Goal: Use online tool/utility: Utilize a website feature to perform a specific function

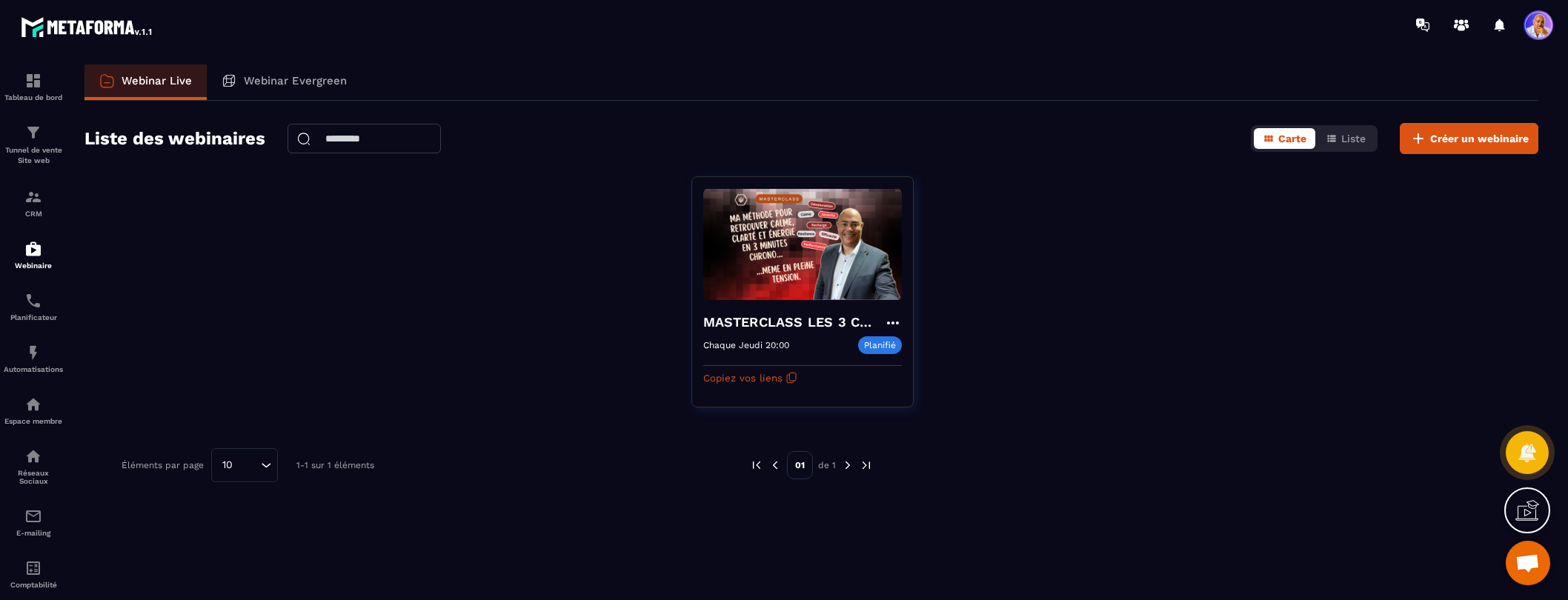
scroll to position [423, 0]
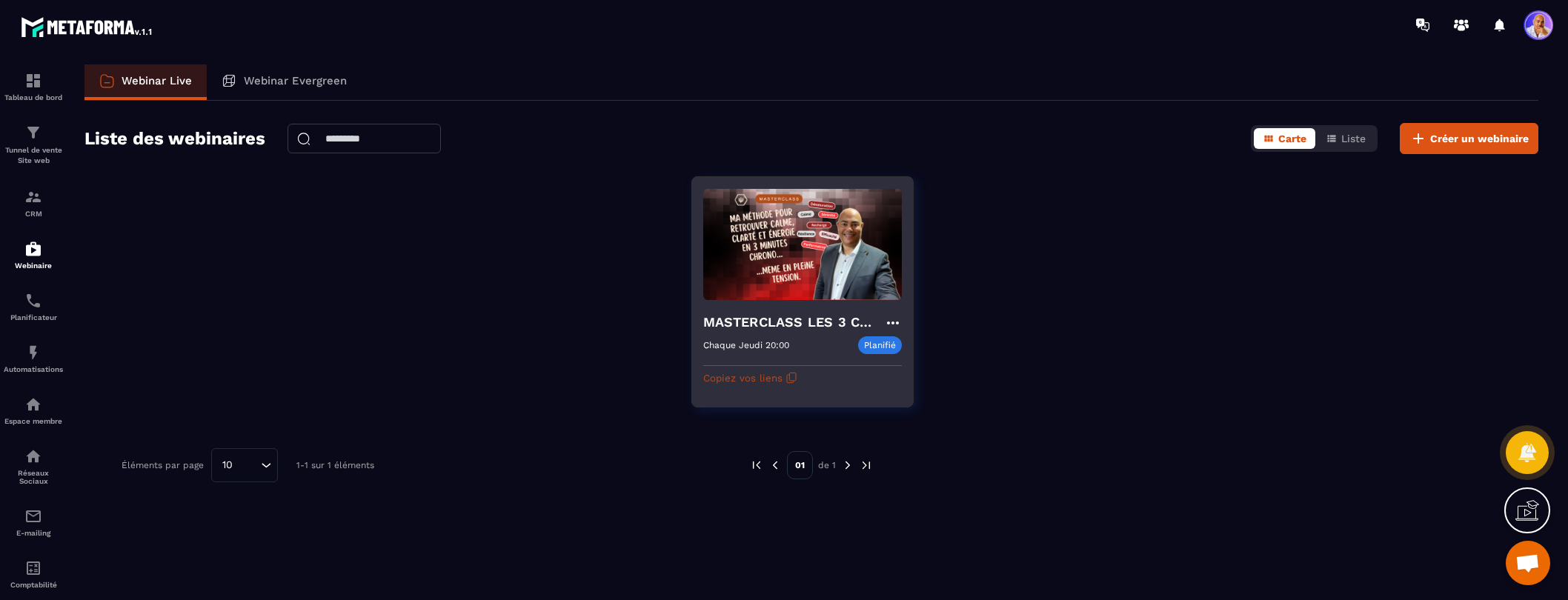
click at [728, 381] on button "Copiez vos liens" at bounding box center [750, 378] width 94 height 24
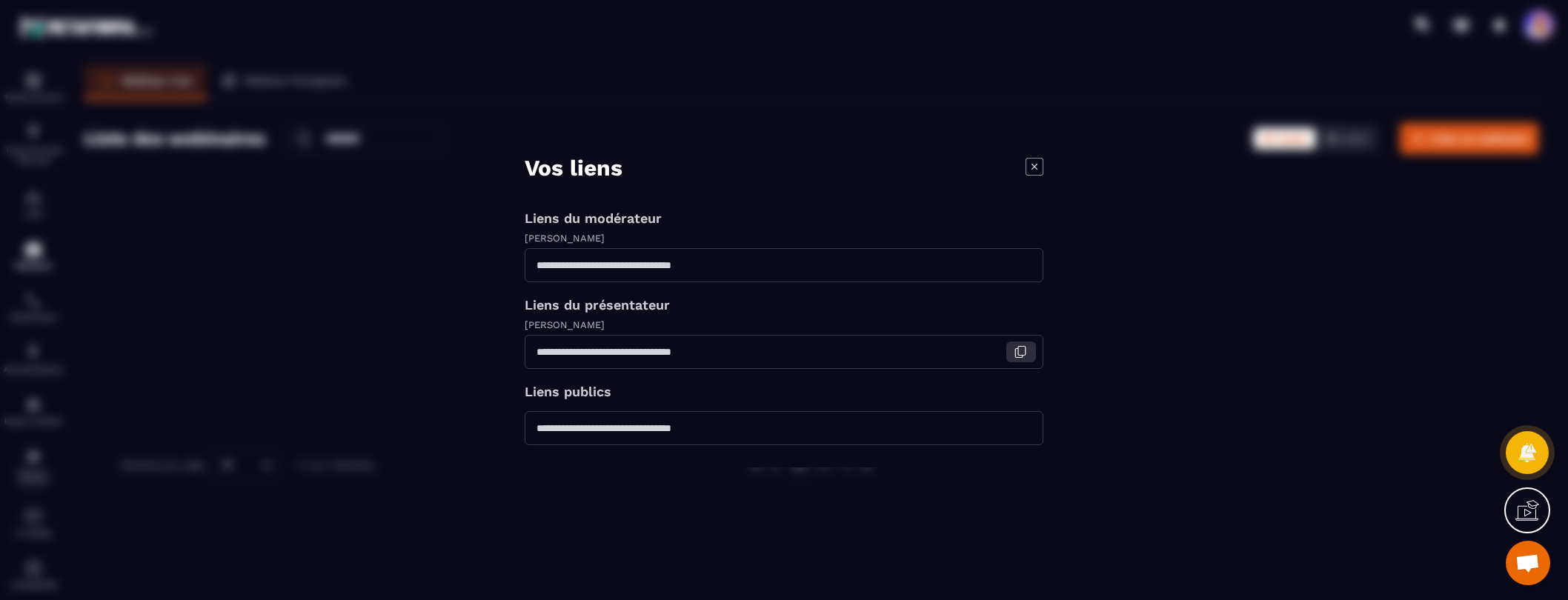
click at [1018, 356] on icon "Modal window" at bounding box center [1020, 352] width 14 height 14
click at [1034, 167] on icon "Modal window" at bounding box center [1034, 165] width 6 height 6
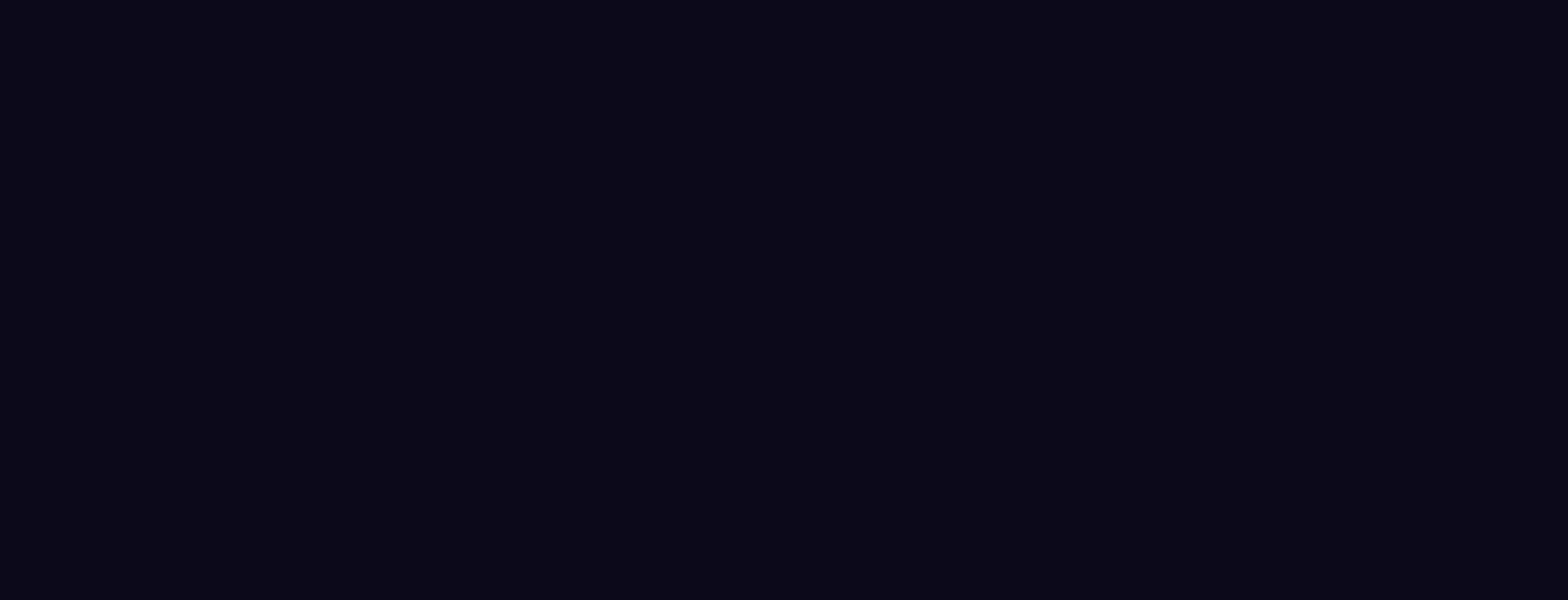
select select "******"
select select "*****"
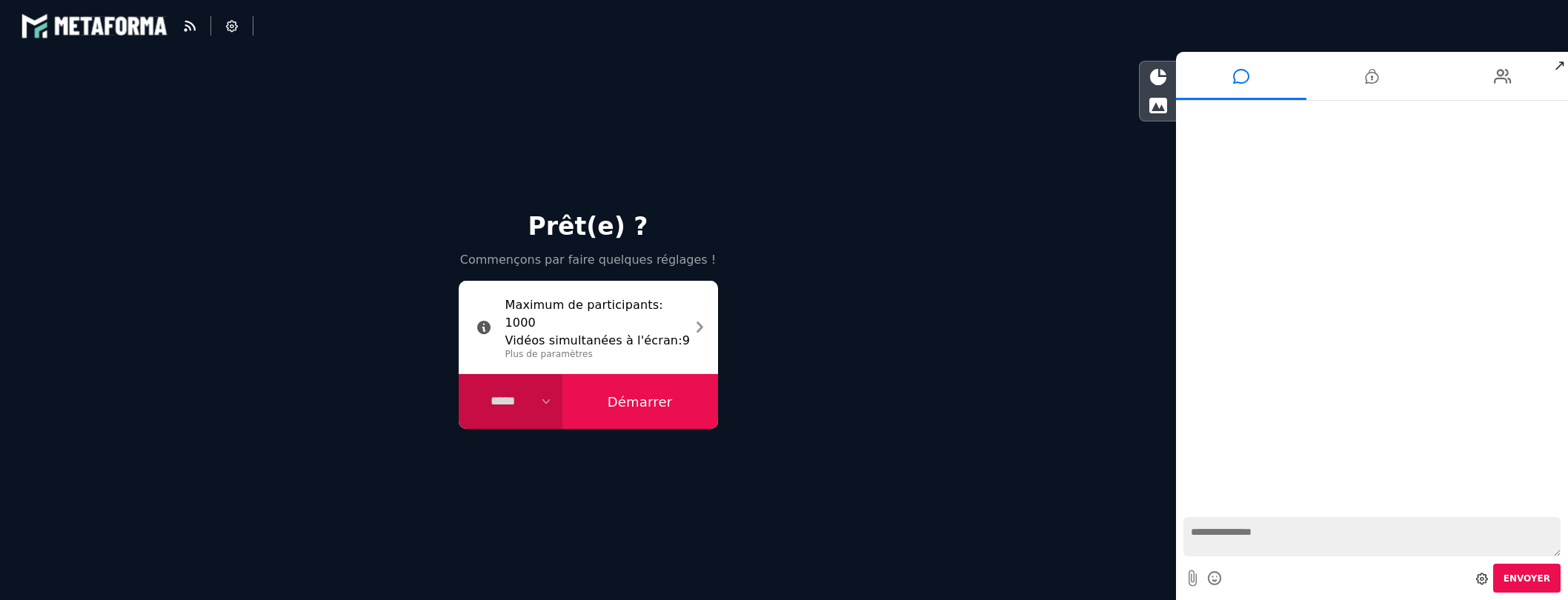
click at [640, 403] on button "Démarrer" at bounding box center [640, 401] width 155 height 54
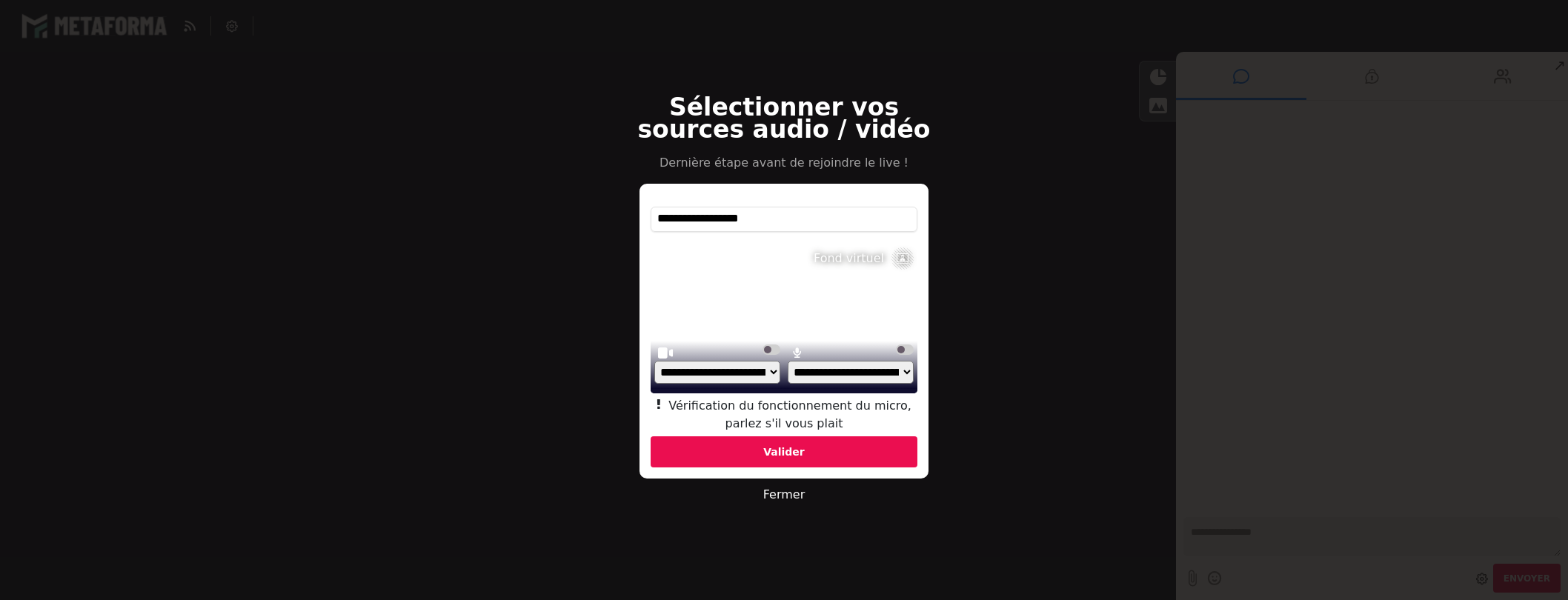
click at [906, 372] on select "**********" at bounding box center [850, 372] width 126 height 23
select select "**********"
click at [788, 378] on select "**********" at bounding box center [850, 372] width 126 height 23
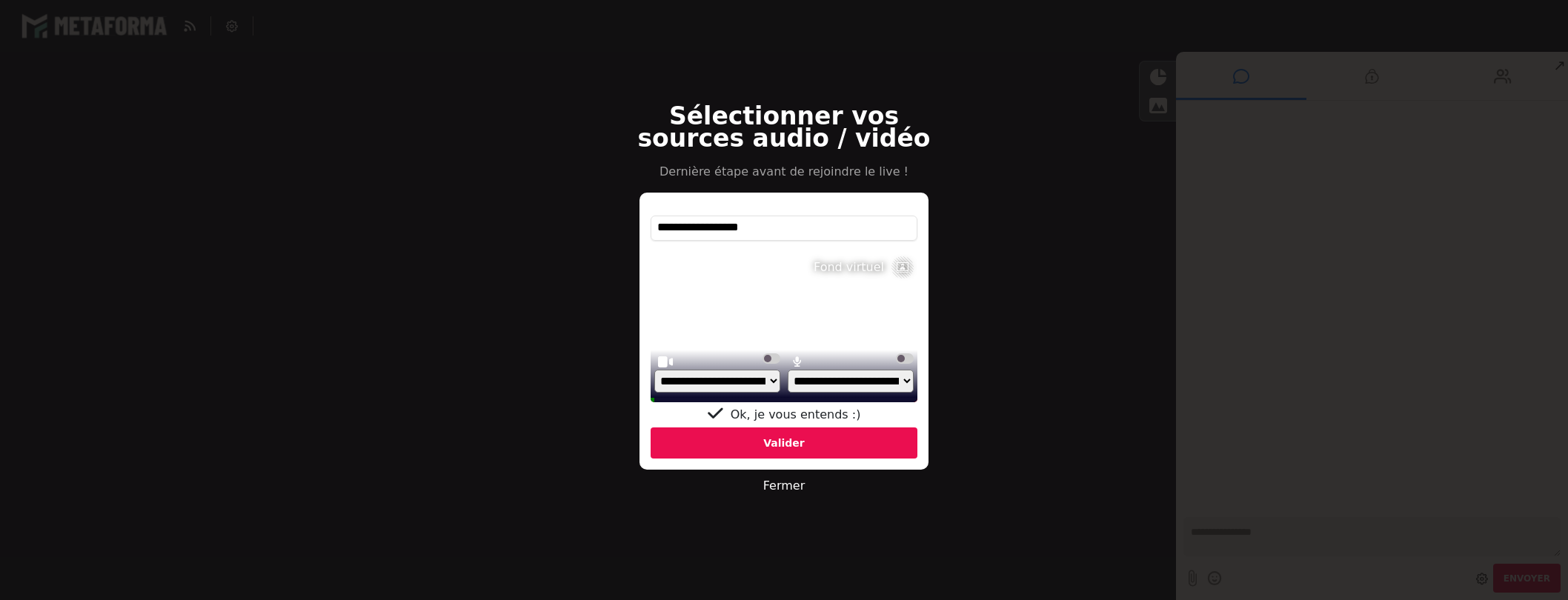
click at [788, 444] on div "Valider" at bounding box center [784, 443] width 267 height 31
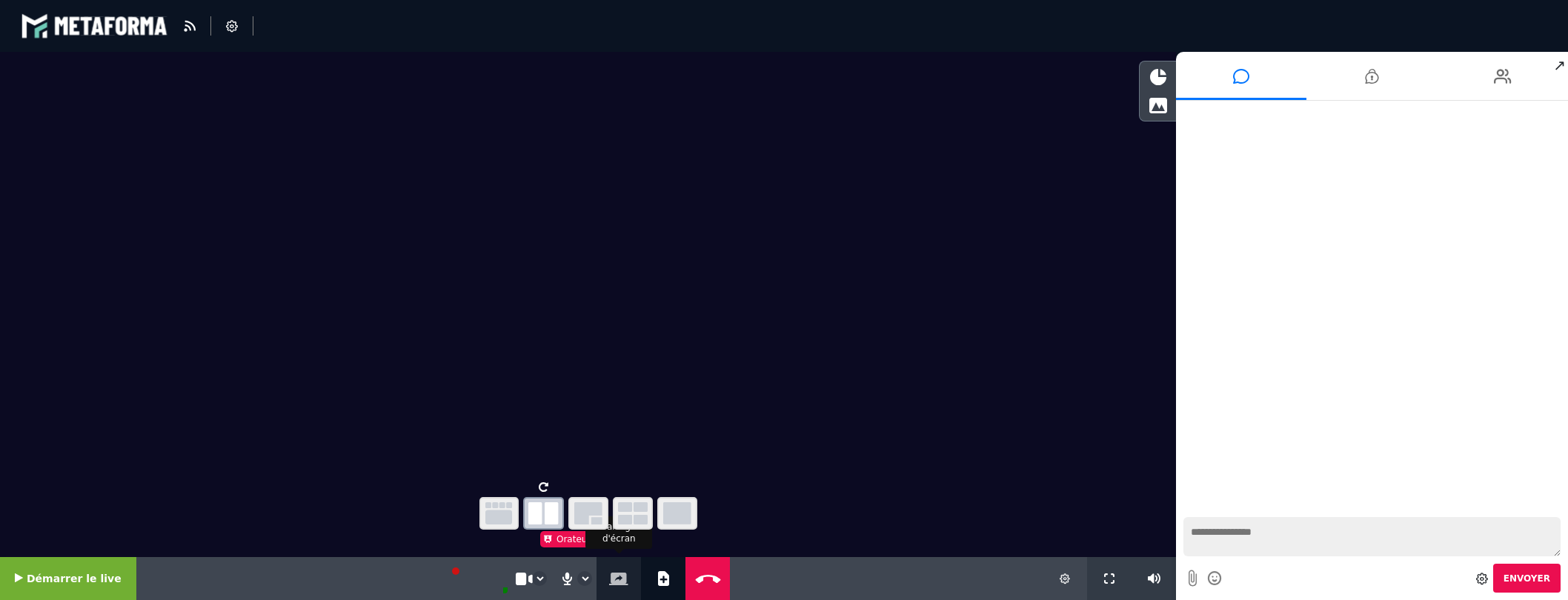
click at [609, 576] on icon at bounding box center [619, 579] width 19 height 13
click at [280, 284] on video at bounding box center [588, 264] width 1176 height 424
click at [609, 576] on icon at bounding box center [619, 579] width 19 height 13
click at [671, 521] on icon "button" at bounding box center [677, 513] width 28 height 22
click at [634, 513] on icon "button" at bounding box center [632, 513] width 30 height 22
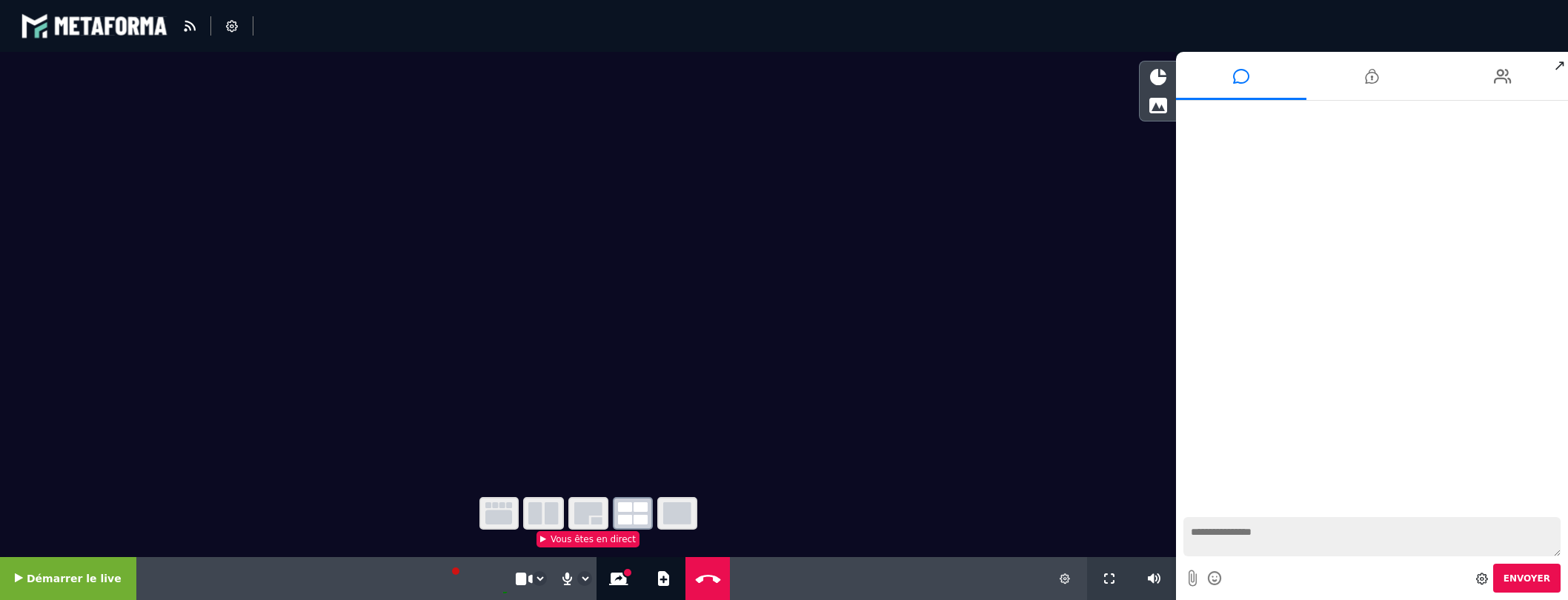
click at [594, 512] on icon "button" at bounding box center [588, 513] width 28 height 22
click at [546, 513] on icon "button" at bounding box center [543, 513] width 30 height 22
click at [499, 514] on icon "button" at bounding box center [498, 513] width 26 height 22
click at [610, 580] on icon at bounding box center [619, 579] width 19 height 13
click at [1065, 575] on icon at bounding box center [1064, 578] width 10 height 10
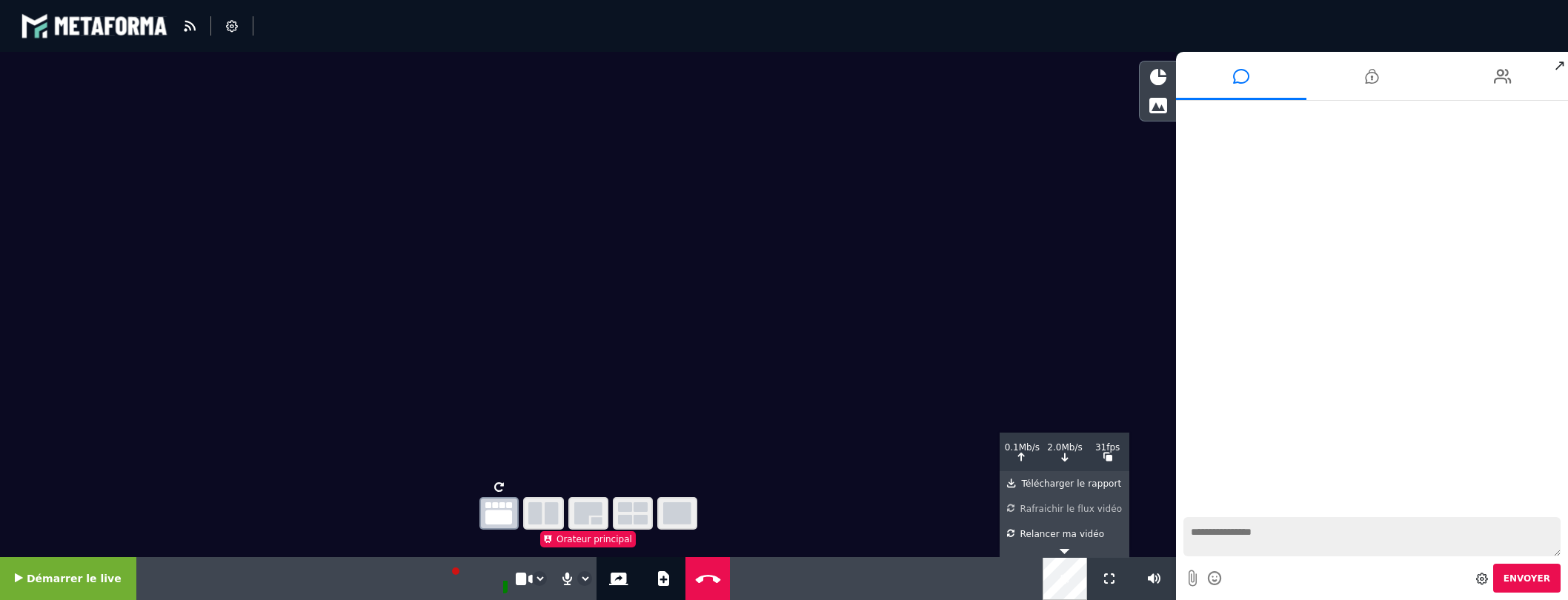
click at [1046, 511] on div "Rafraichir le flux vidéo" at bounding box center [1064, 506] width 115 height 19
click at [612, 579] on icon at bounding box center [619, 579] width 19 height 13
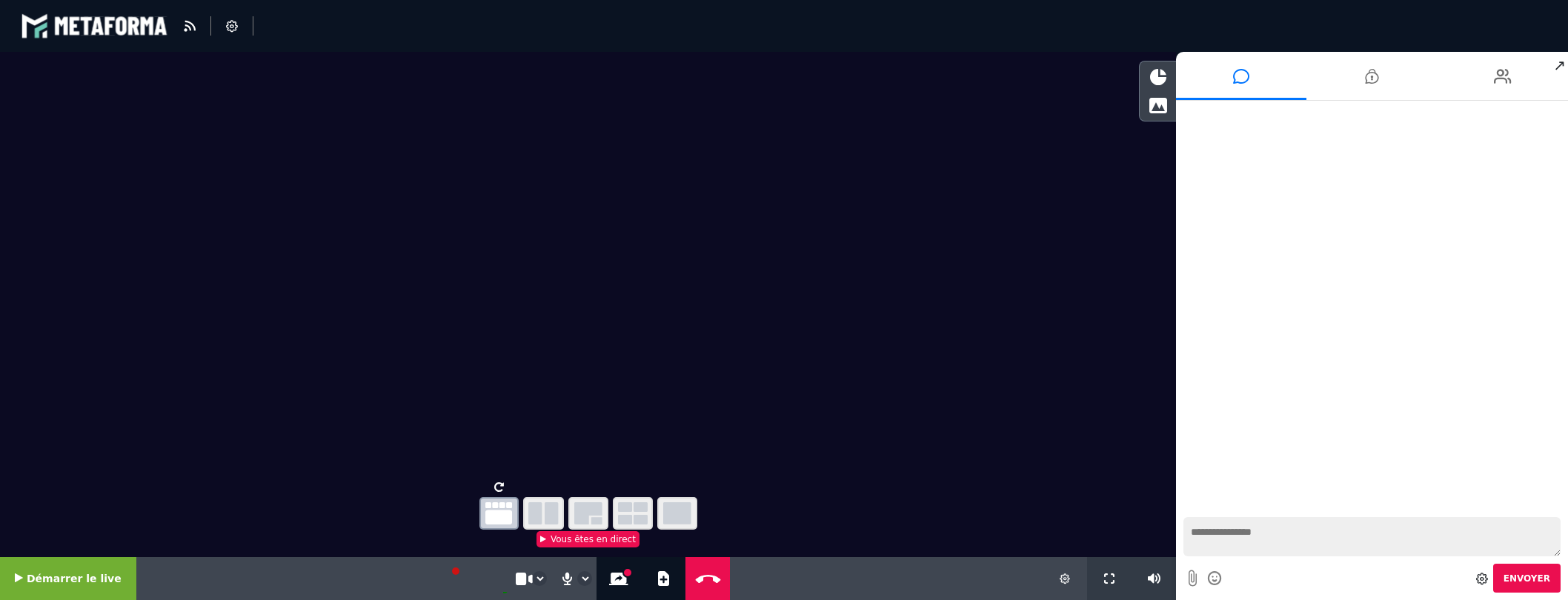
click at [679, 517] on icon "button" at bounding box center [677, 513] width 28 height 22
click at [614, 576] on icon at bounding box center [619, 579] width 19 height 13
click at [1159, 80] on icon at bounding box center [1158, 77] width 16 height 16
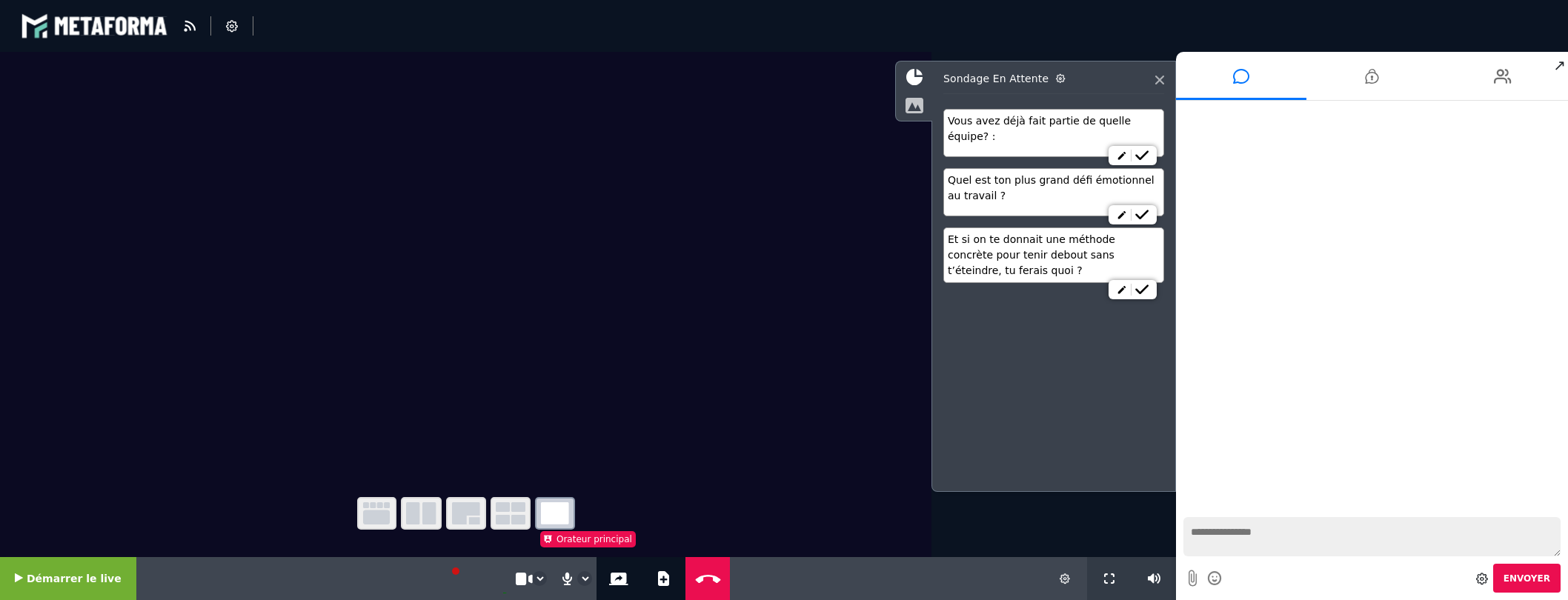
click at [909, 103] on icon at bounding box center [913, 105] width 18 height 16
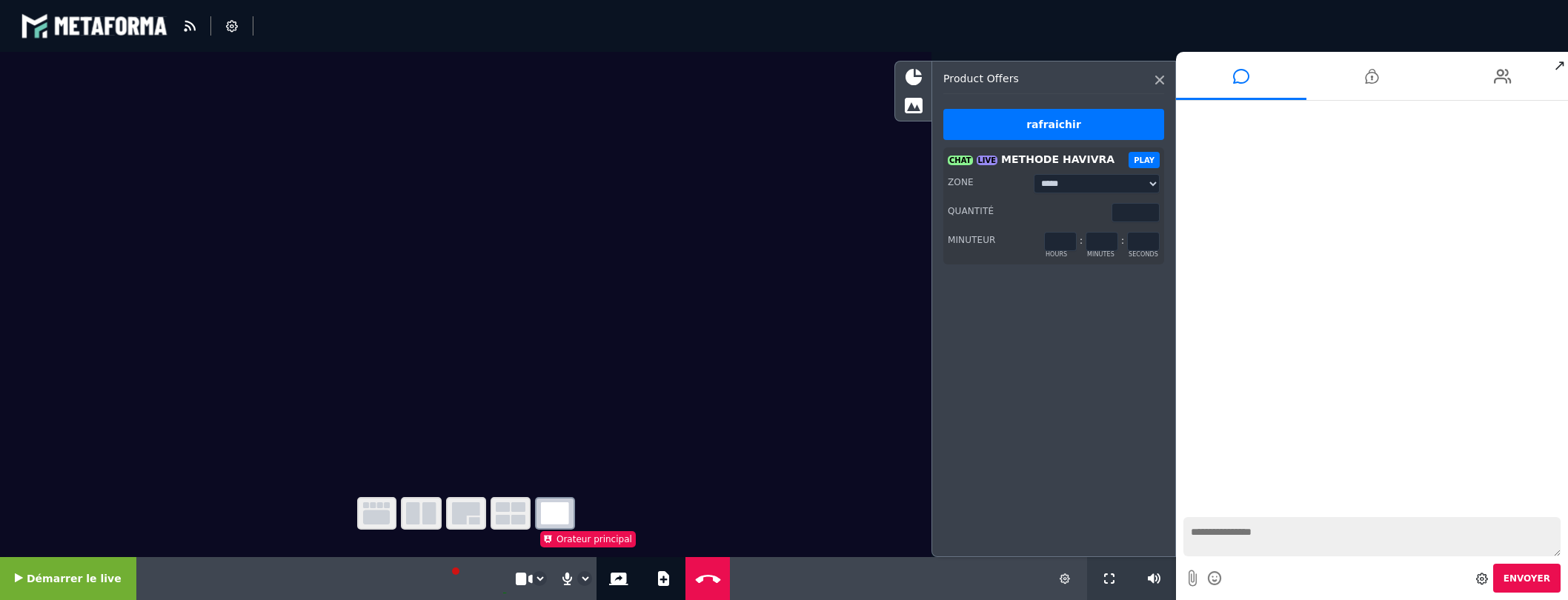
click at [1159, 80] on icon at bounding box center [1159, 79] width 9 height 9
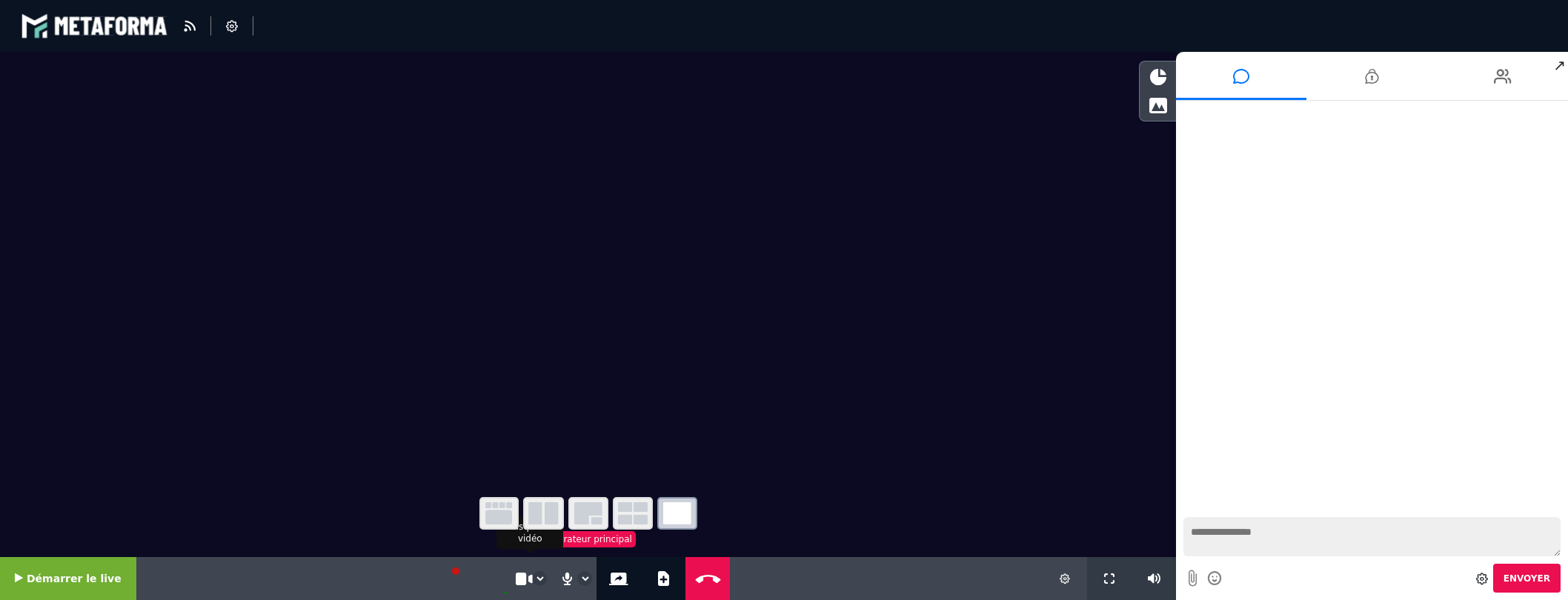
click at [533, 584] on select "**********" at bounding box center [539, 578] width 14 height 14
click at [1293, 332] on div "Nouveaux messages" at bounding box center [1372, 305] width 392 height 409
click at [231, 27] on icon at bounding box center [232, 26] width 12 height 12
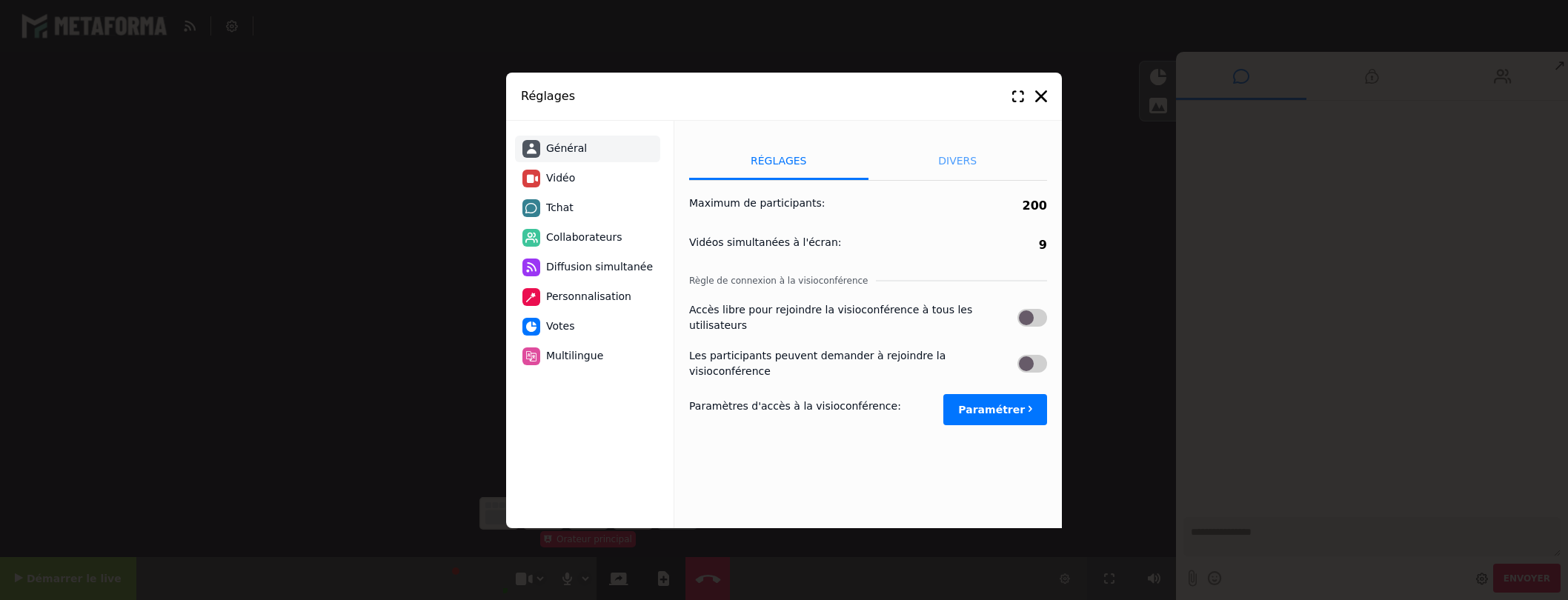
click at [941, 159] on li "Divers" at bounding box center [958, 161] width 179 height 37
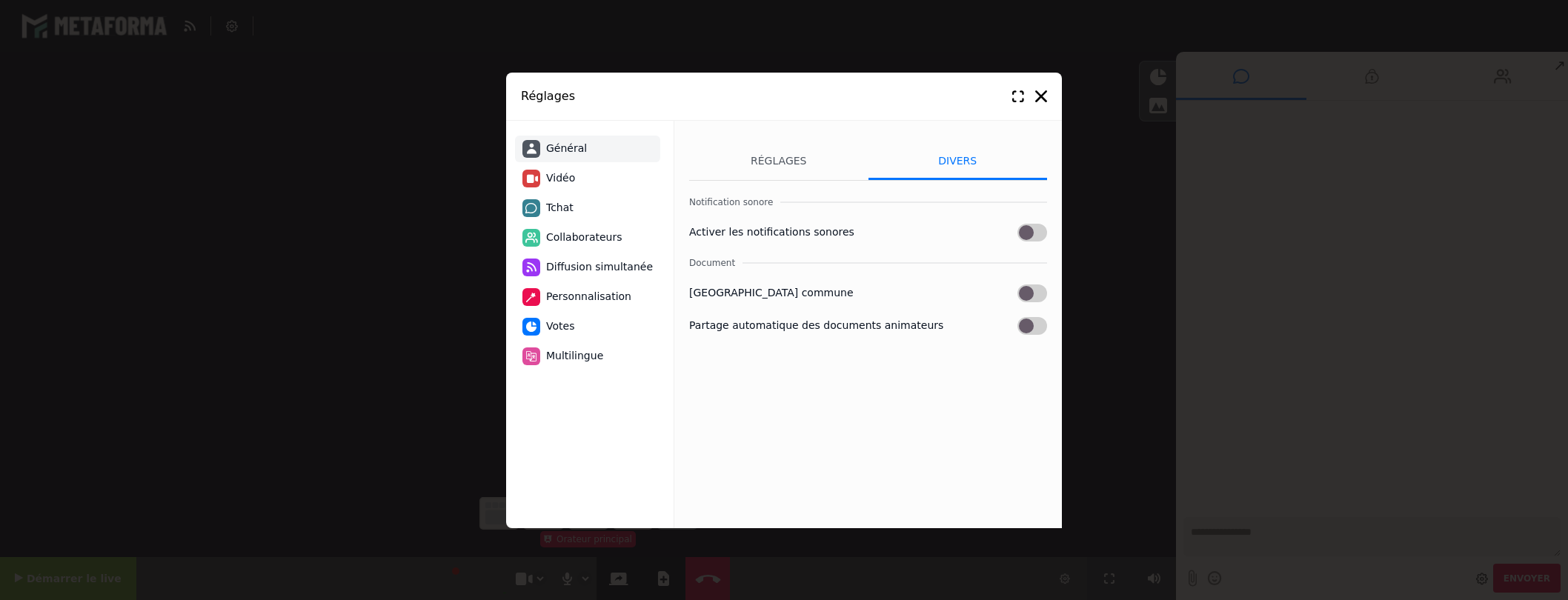
click at [577, 182] on li "Vidéo" at bounding box center [587, 178] width 145 height 26
select select "*****"
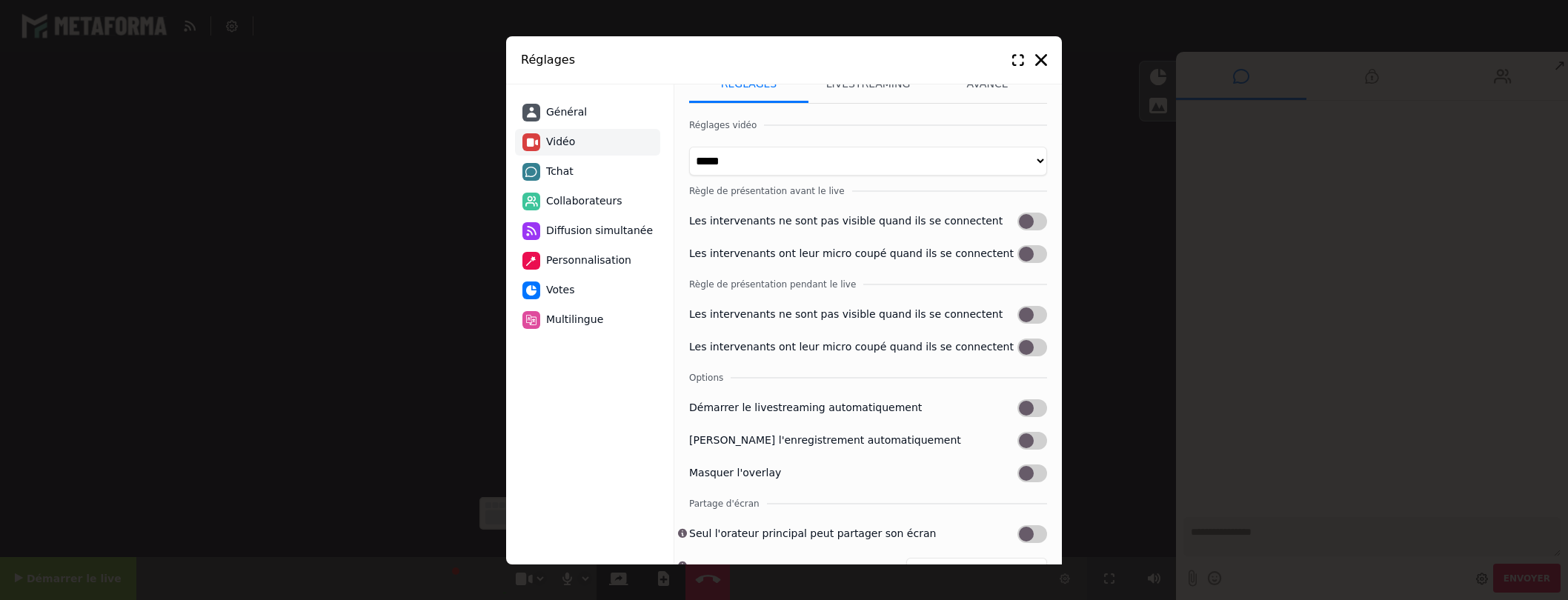
scroll to position [100, 0]
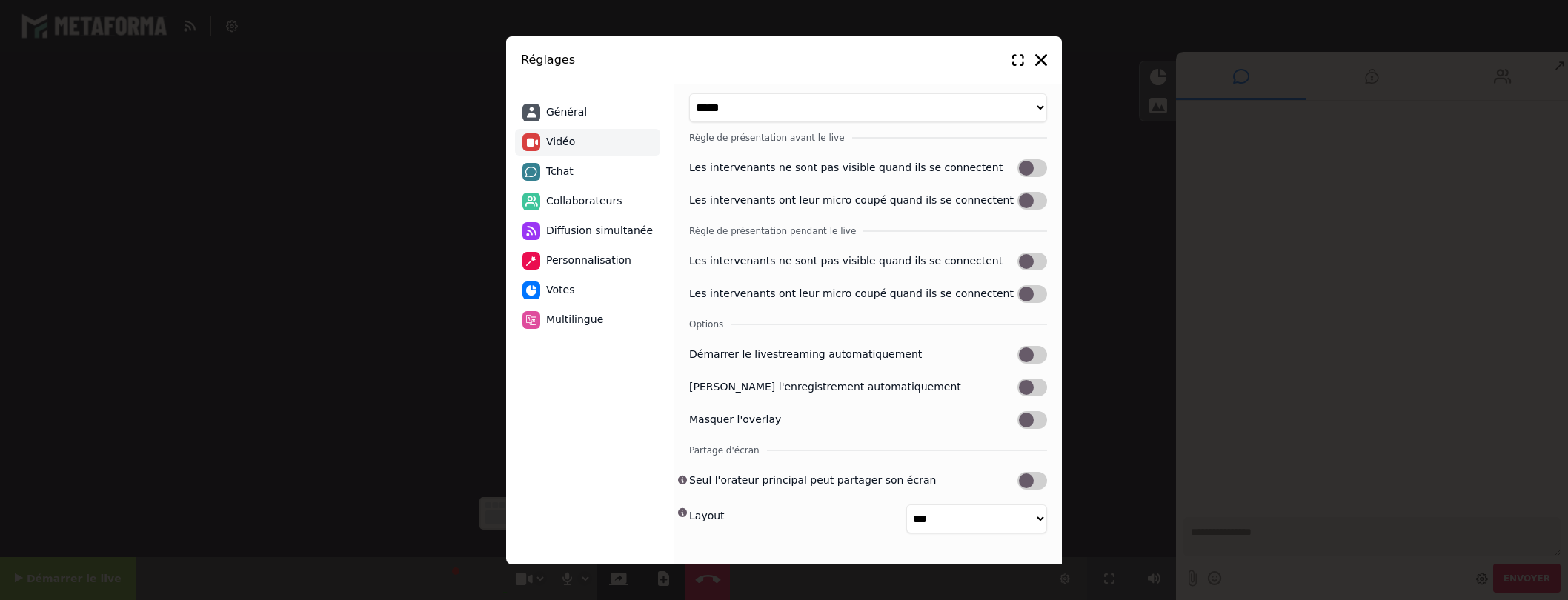
click at [1029, 167] on label at bounding box center [1032, 168] width 30 height 18
click at [566, 115] on span "Général" at bounding box center [566, 111] width 41 height 15
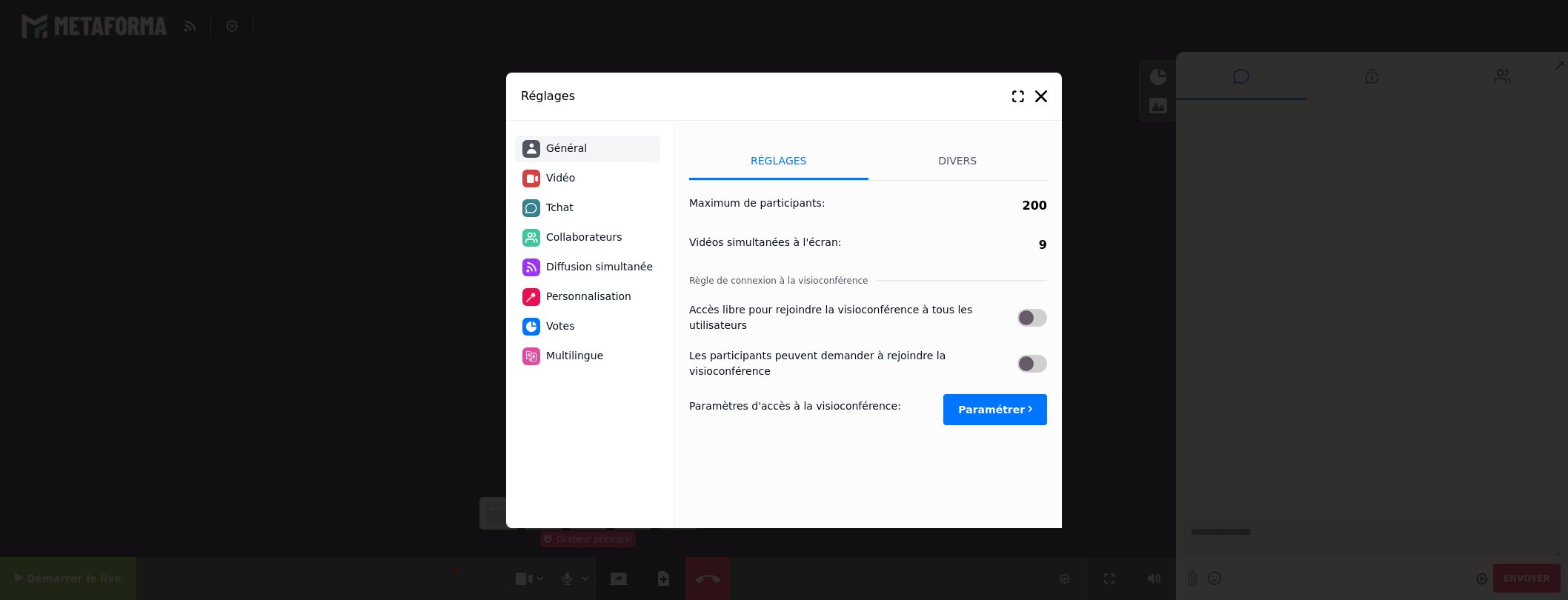
click at [578, 268] on span "Diffusion simultanée" at bounding box center [599, 267] width 107 height 15
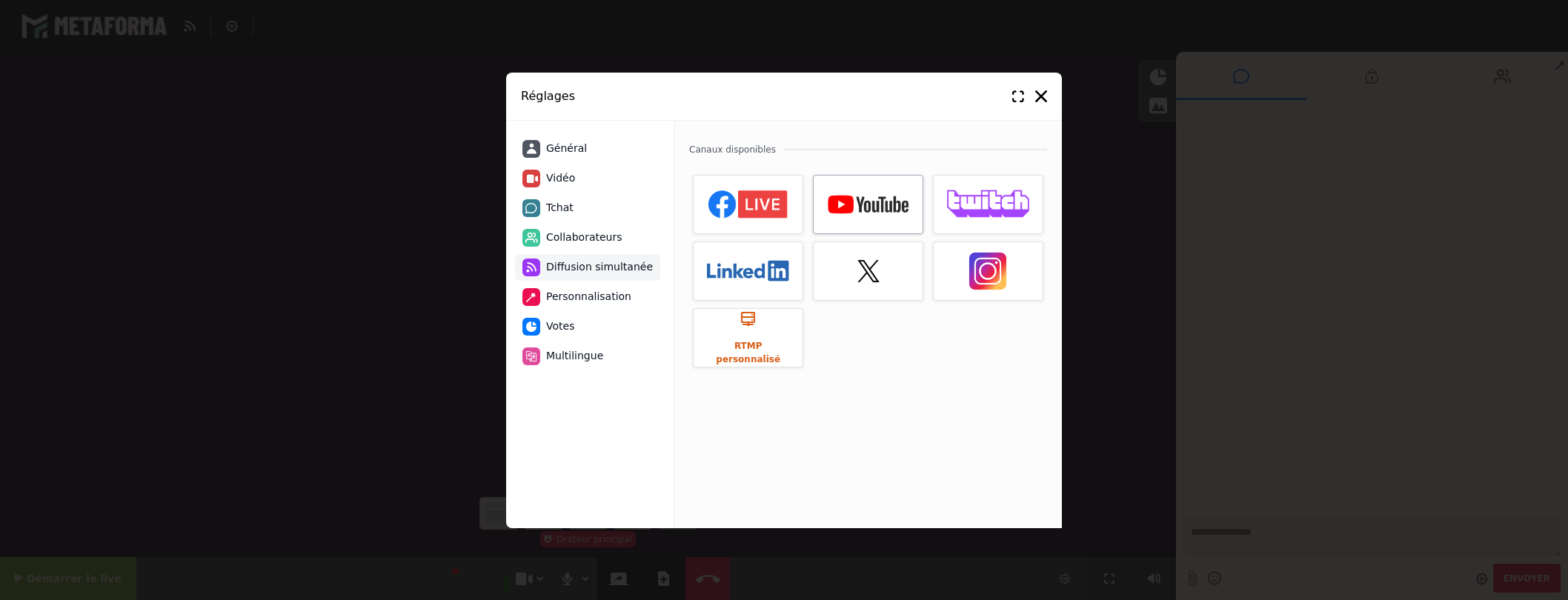
click at [860, 212] on div at bounding box center [868, 204] width 111 height 59
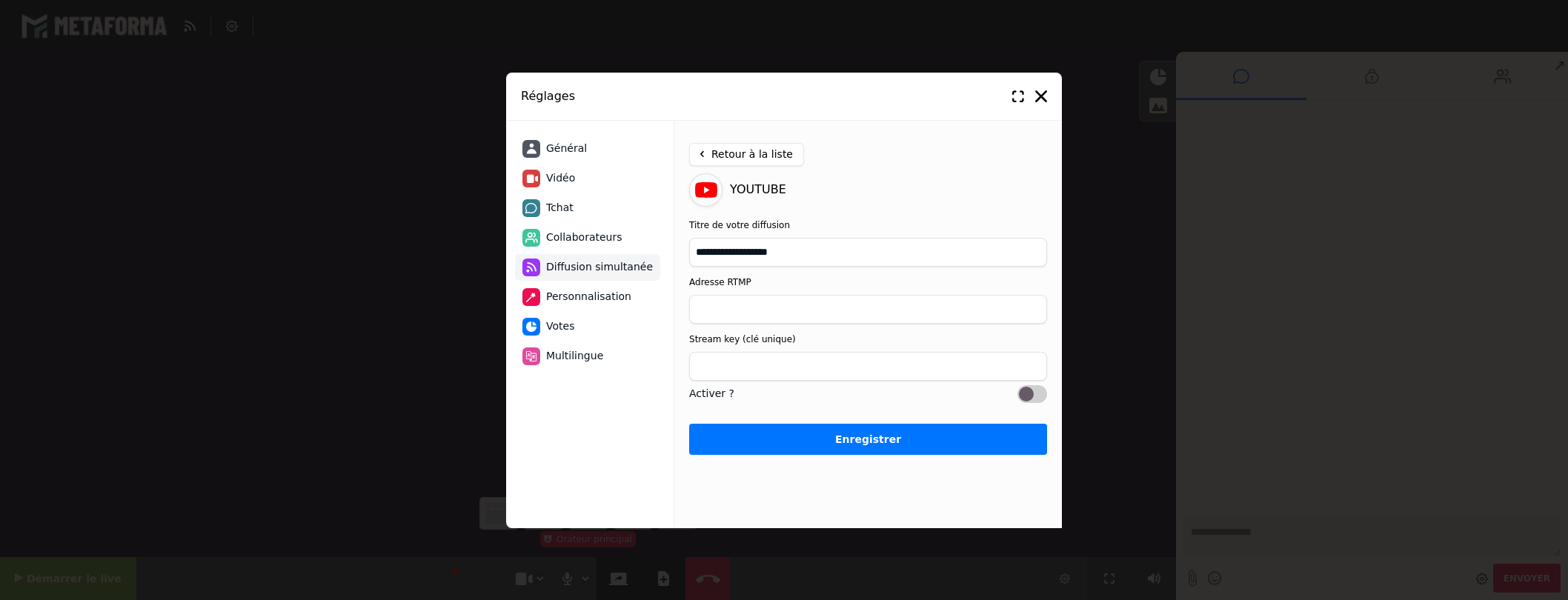
click at [606, 301] on span "Personnalisation" at bounding box center [589, 296] width 85 height 15
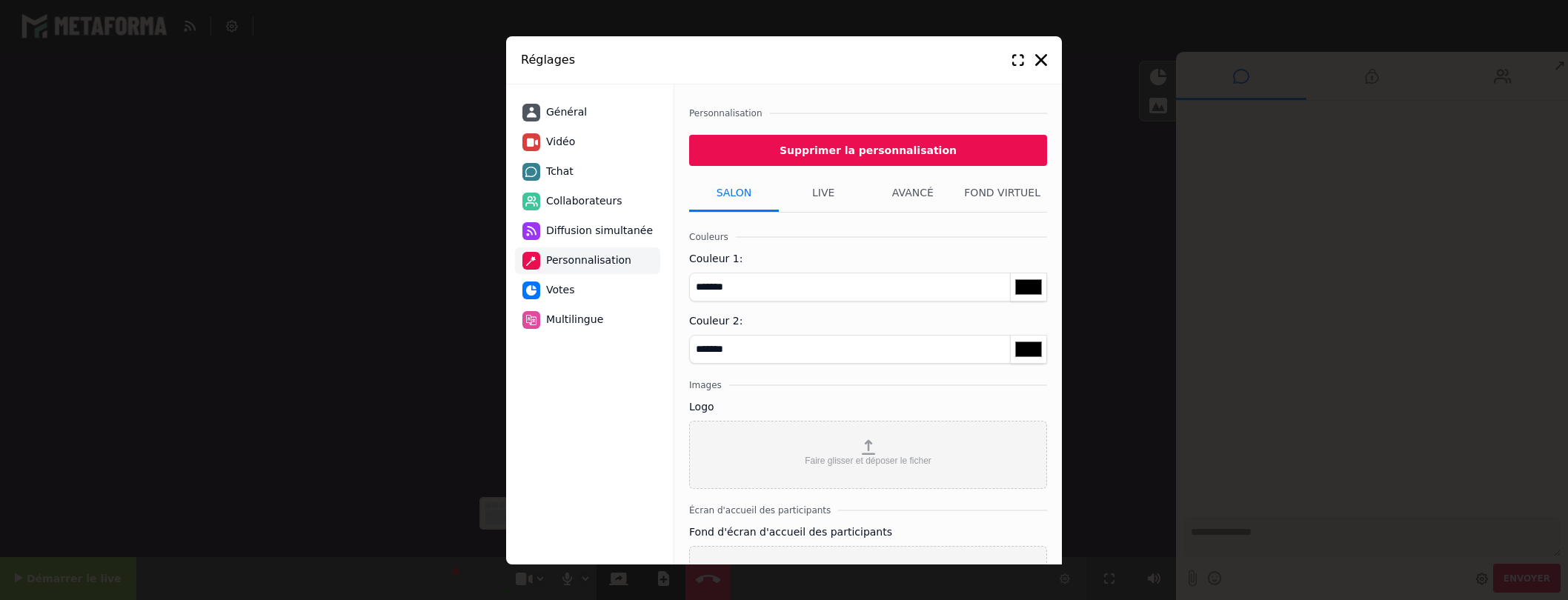
click at [715, 289] on input "*******" at bounding box center [868, 287] width 358 height 29
click at [903, 191] on li "Avancé" at bounding box center [913, 193] width 90 height 37
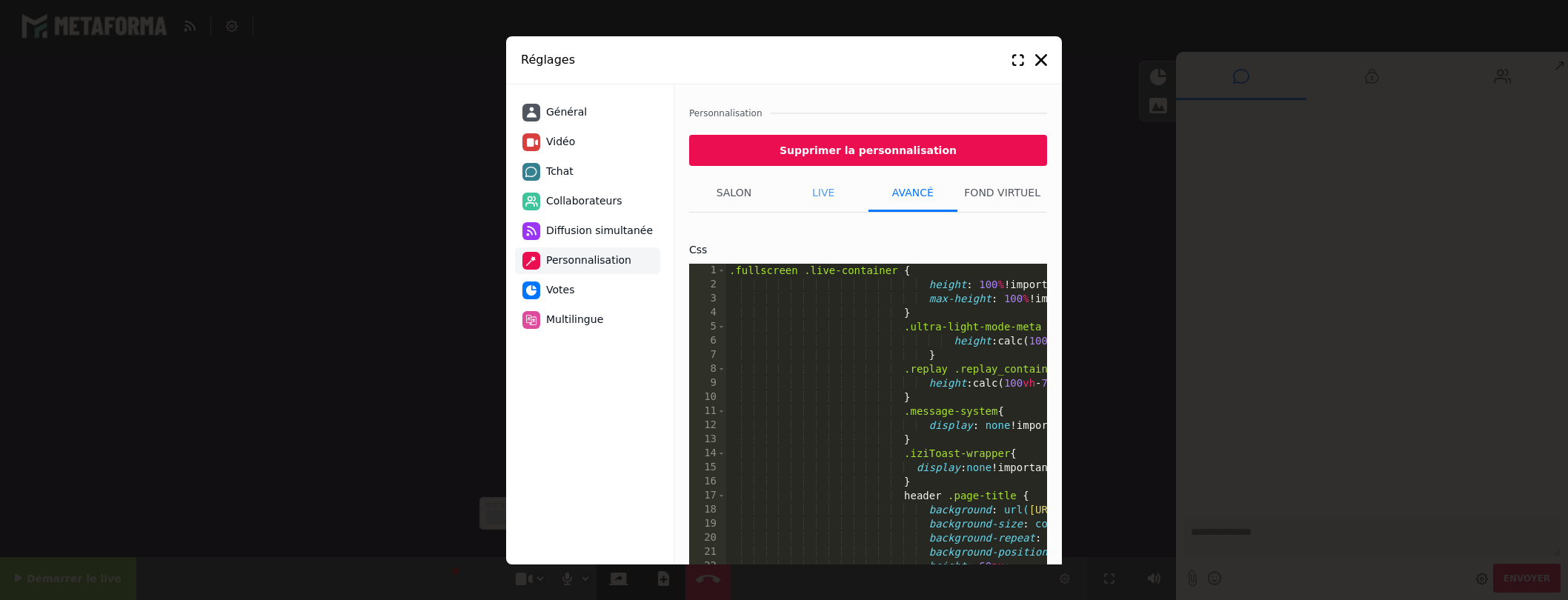
click at [816, 196] on li "Live" at bounding box center [824, 193] width 90 height 37
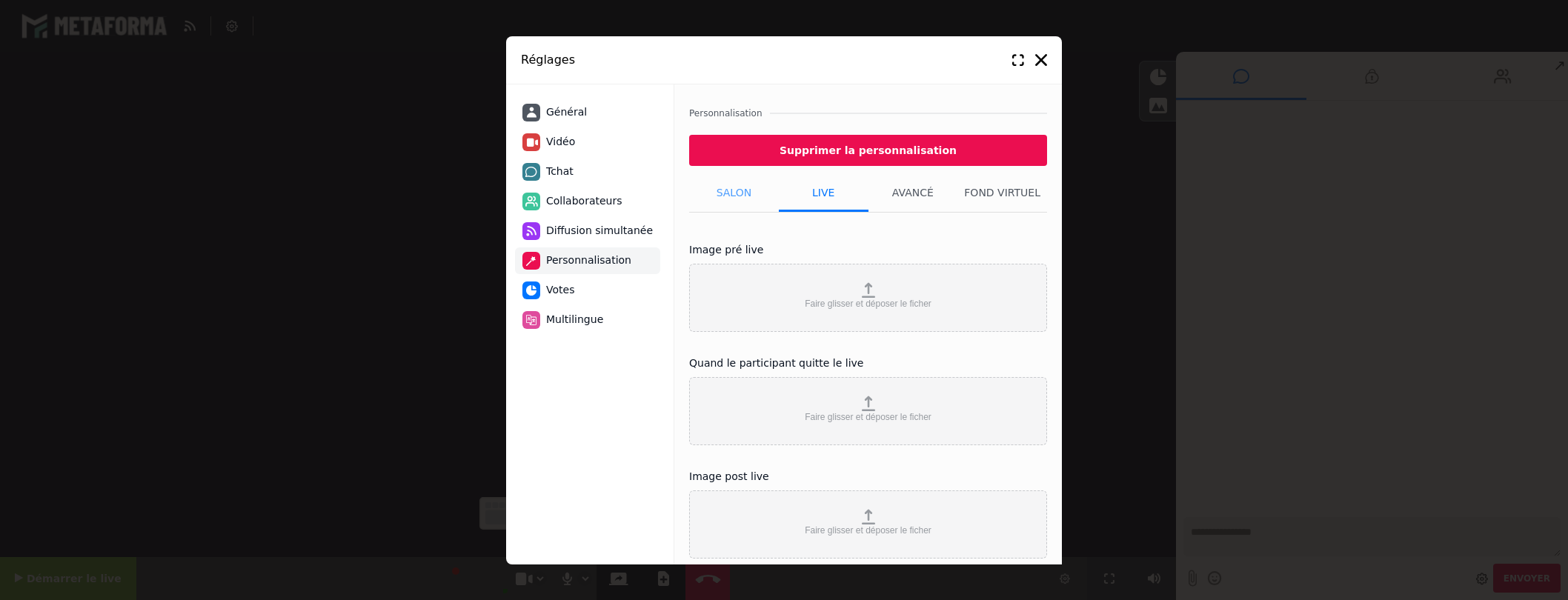
click at [730, 192] on li "Salon" at bounding box center [734, 193] width 90 height 37
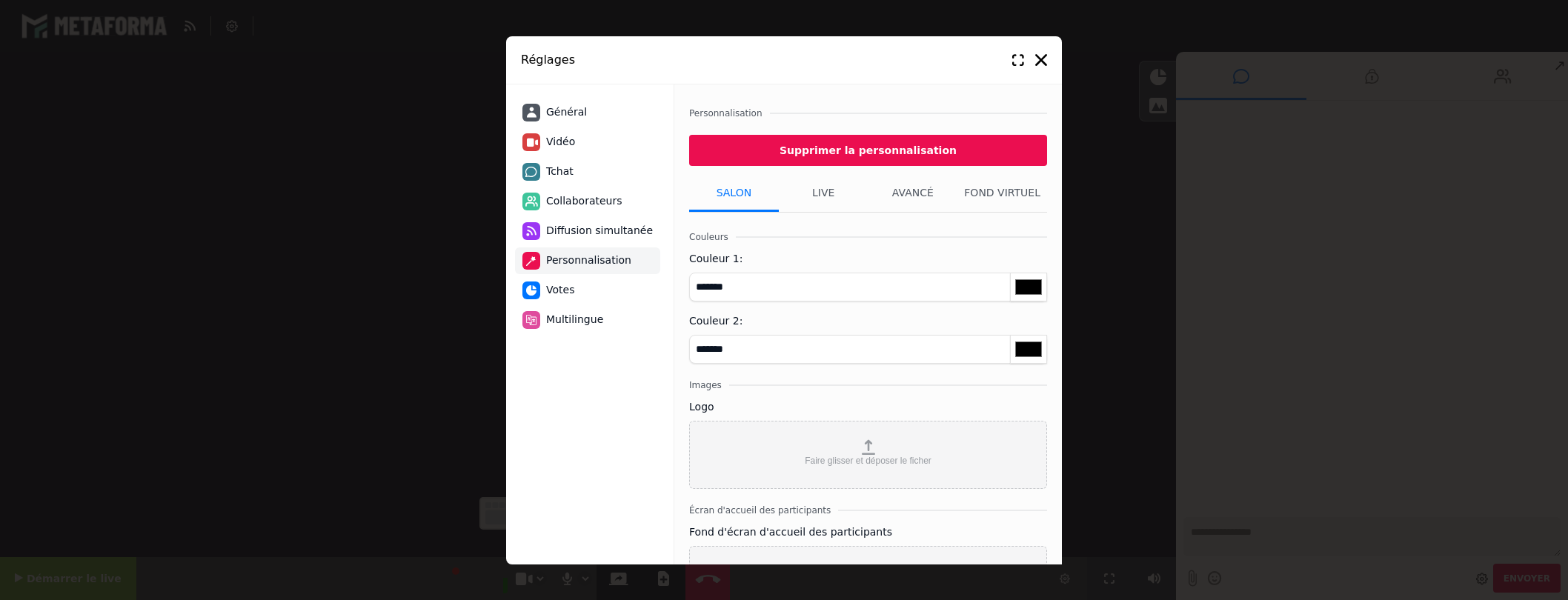
click at [561, 292] on span "Votes" at bounding box center [560, 289] width 28 height 15
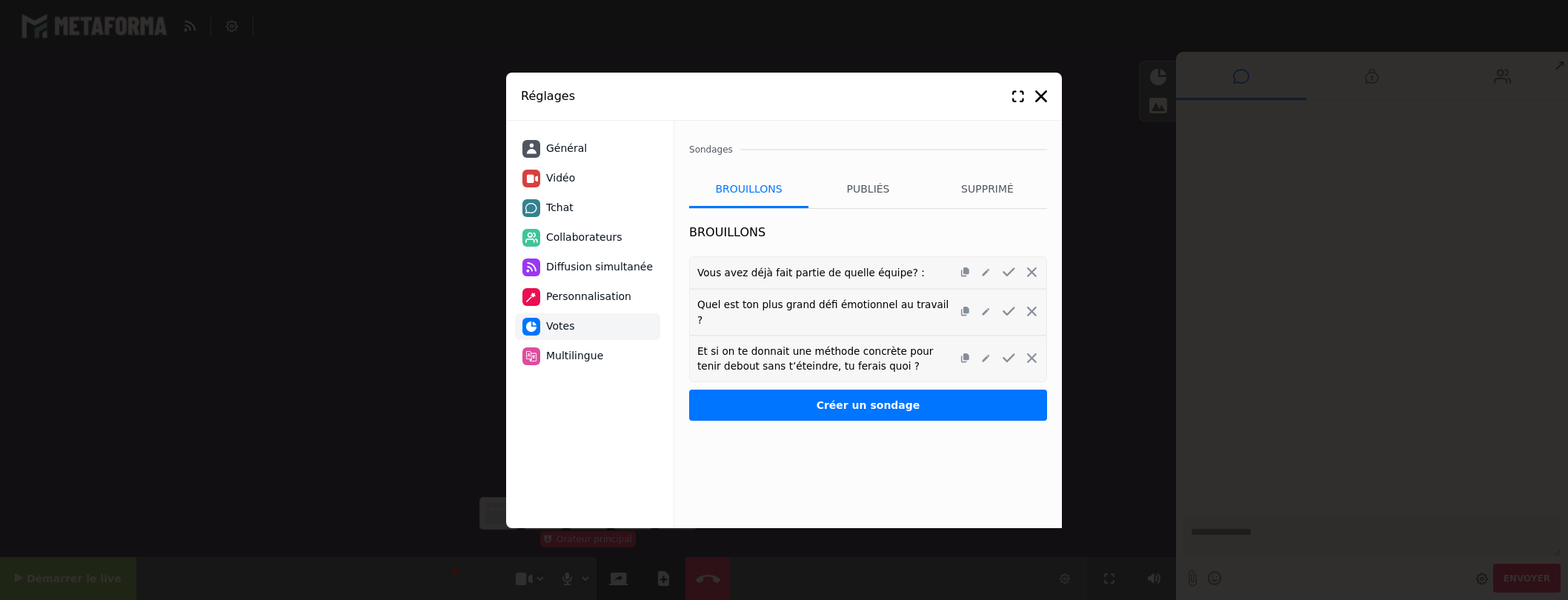
click at [566, 357] on span "Multilingue" at bounding box center [574, 356] width 57 height 15
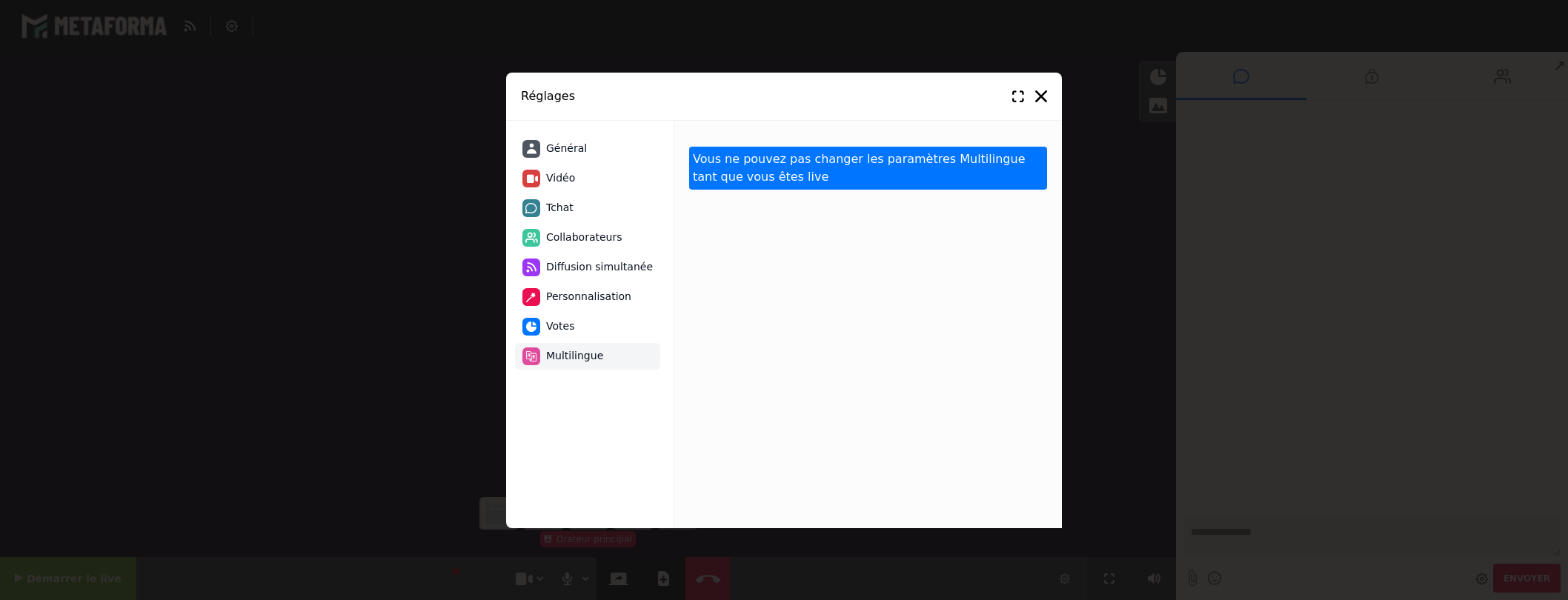
click at [566, 151] on span "Général" at bounding box center [566, 148] width 41 height 15
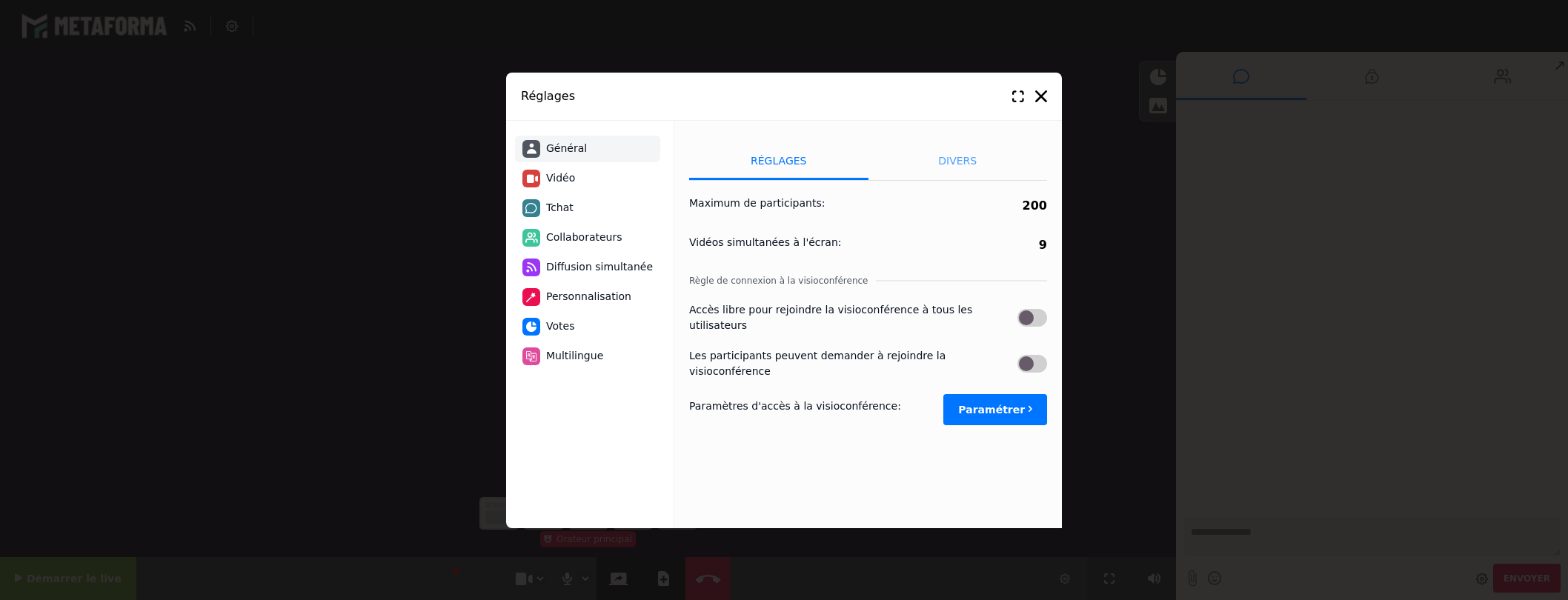
click at [958, 153] on li "Divers" at bounding box center [958, 161] width 179 height 37
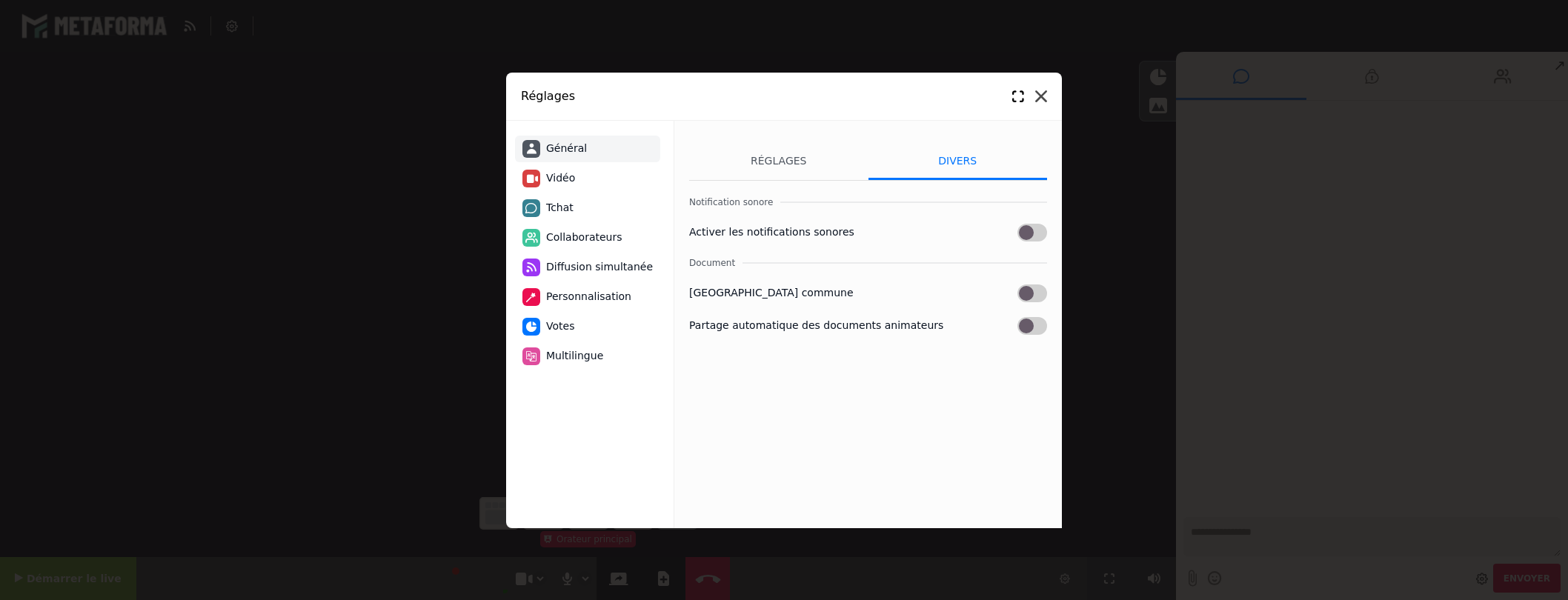
click at [1040, 98] on icon at bounding box center [1041, 96] width 12 height 12
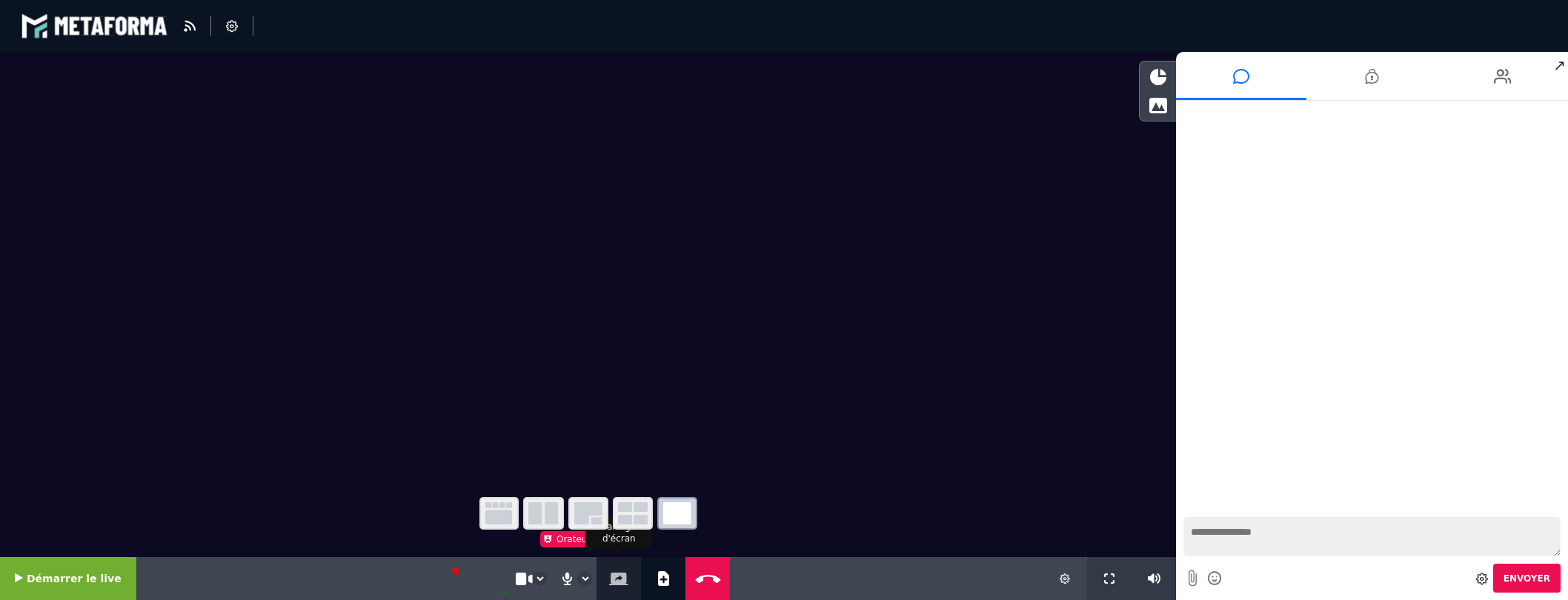
click at [597, 578] on div "Partage d'écran" at bounding box center [618, 578] width 44 height 43
click at [494, 522] on icon "button" at bounding box center [498, 513] width 26 height 22
click at [655, 577] on button "Ajouter un document" at bounding box center [663, 578] width 17 height 43
select select "******"
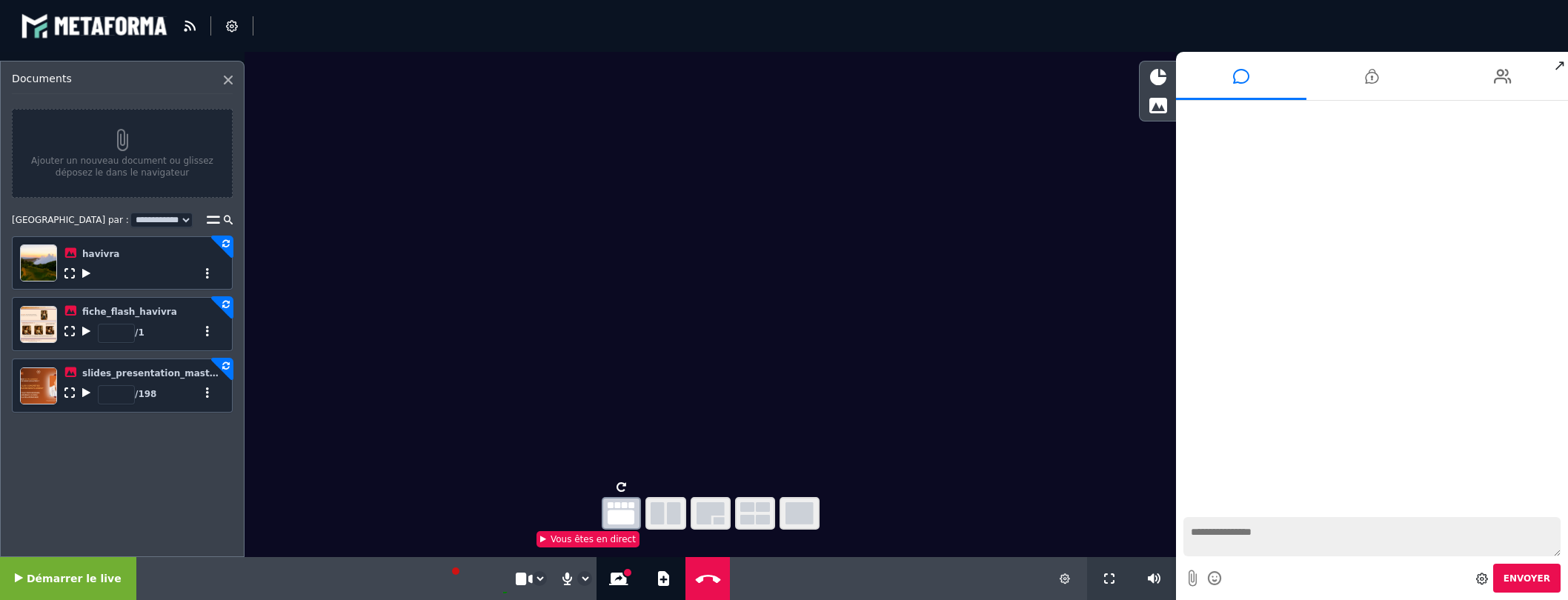
click at [804, 515] on icon "button" at bounding box center [799, 513] width 28 height 22
click at [578, 574] on select "**********" at bounding box center [584, 578] width 14 height 14
click at [1063, 578] on icon at bounding box center [1064, 578] width 10 height 10
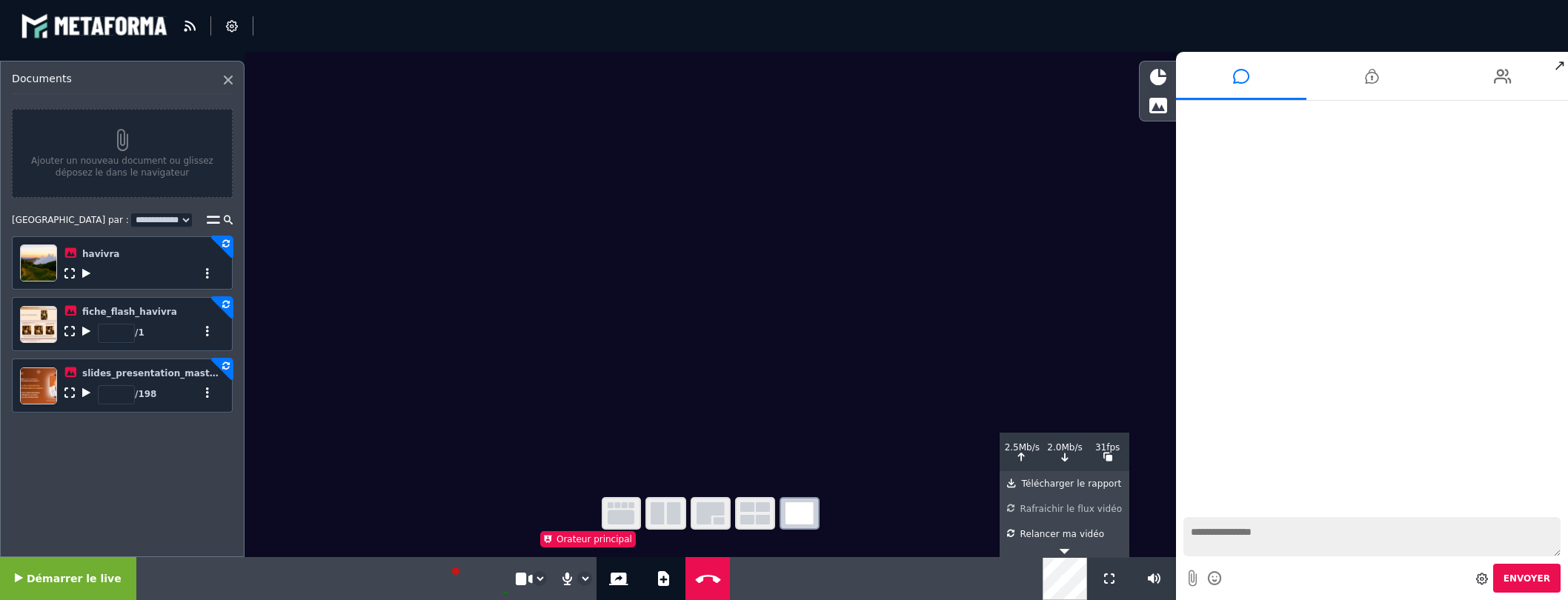
click at [1045, 509] on div "Rafraichir le flux vidéo" at bounding box center [1064, 506] width 115 height 19
click at [608, 571] on button "Partage d'écran" at bounding box center [618, 578] width 25 height 43
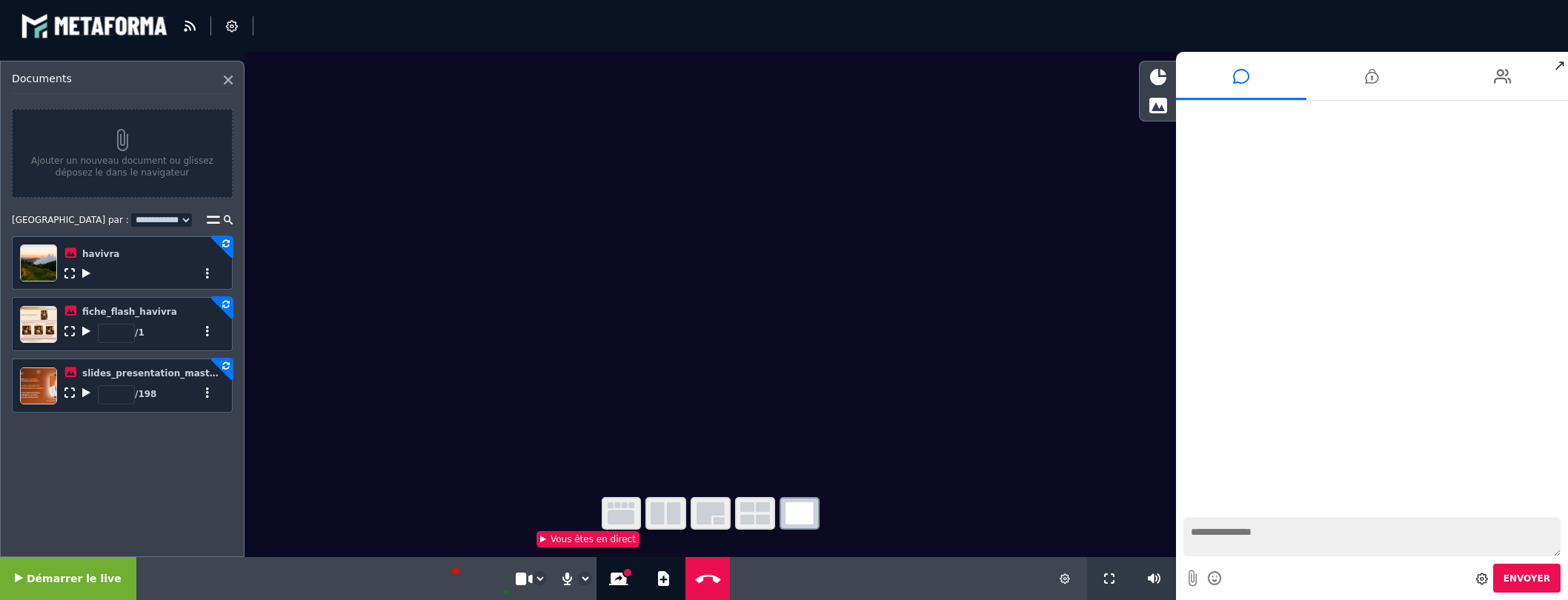
click at [708, 511] on icon "button" at bounding box center [710, 513] width 28 height 22
click at [68, 572] on button "Démarrer le live" at bounding box center [68, 578] width 136 height 43
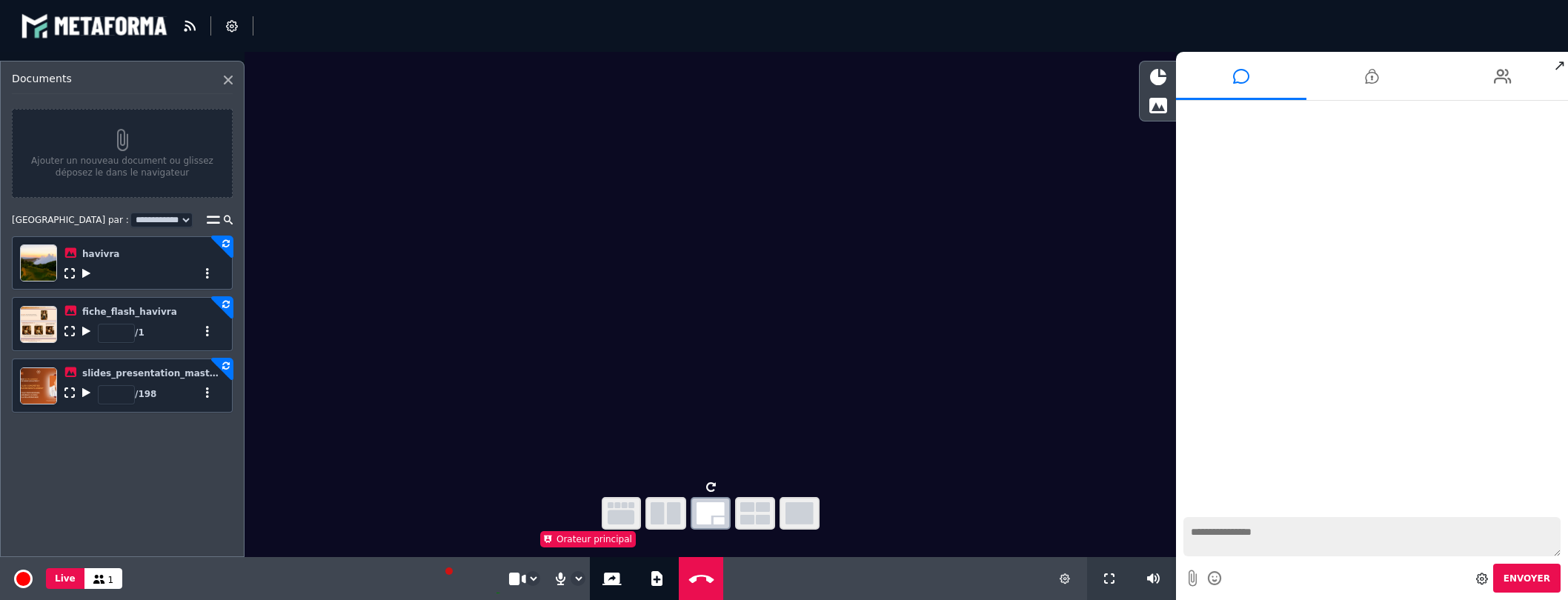
click at [99, 575] on icon at bounding box center [99, 579] width 12 height 9
click at [94, 580] on icon at bounding box center [99, 579] width 12 height 9
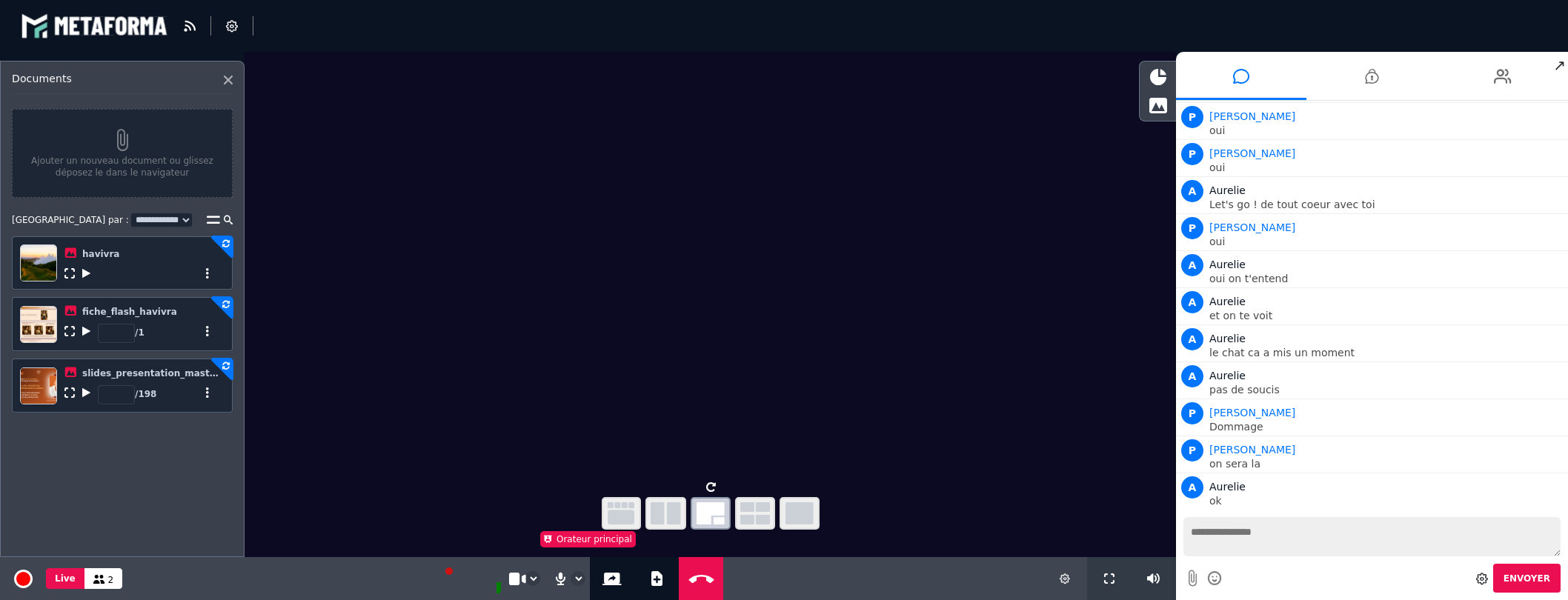
scroll to position [72, 0]
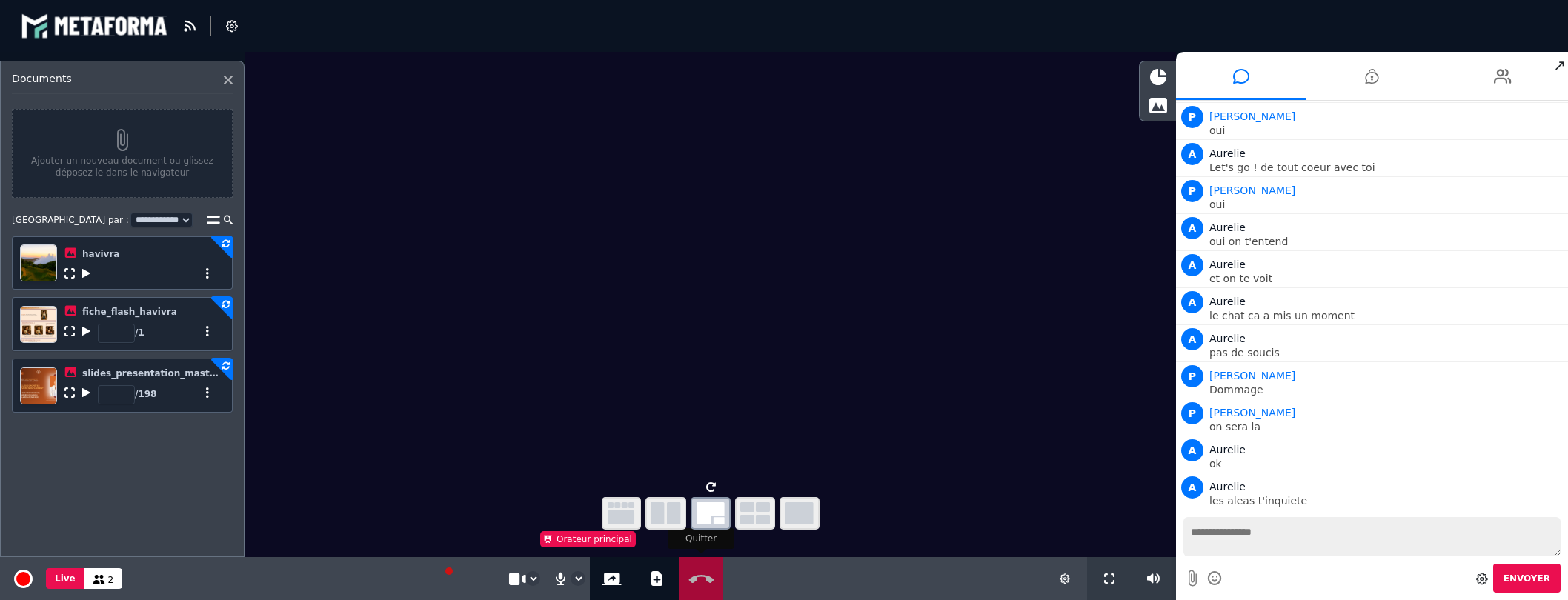
click at [695, 580] on icon at bounding box center [701, 579] width 32 height 11
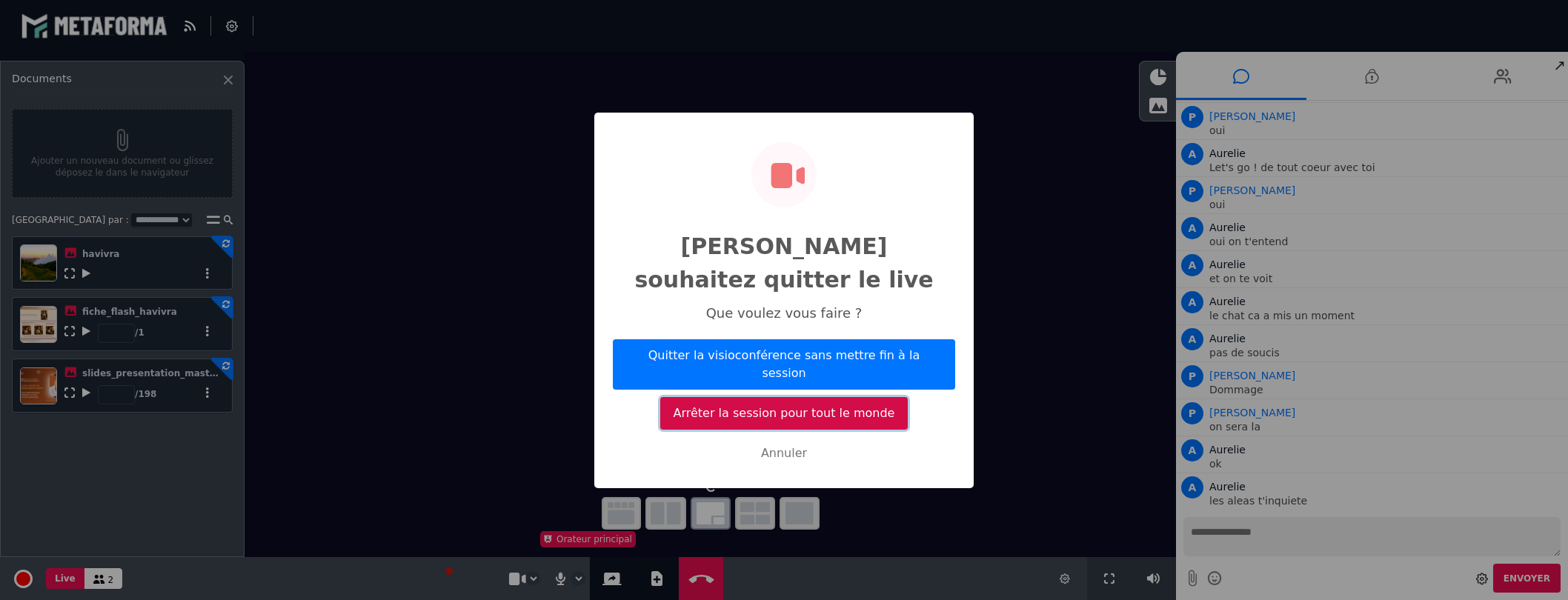
click at [773, 397] on button "Arrêter la session pour tout le monde" at bounding box center [784, 413] width 248 height 33
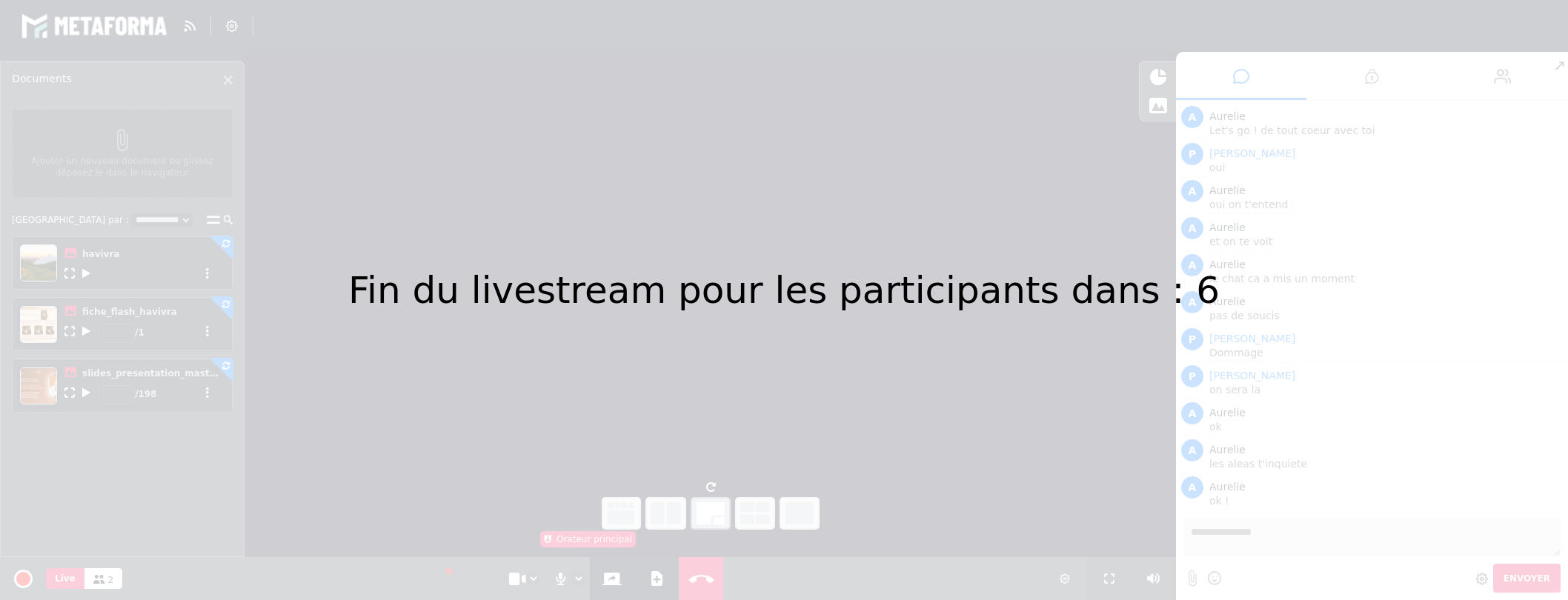
scroll to position [146, 0]
click at [1191, 546] on div "Fin du livestream pour les participants dans : 2" at bounding box center [784, 300] width 1568 height 600
select select "*****"
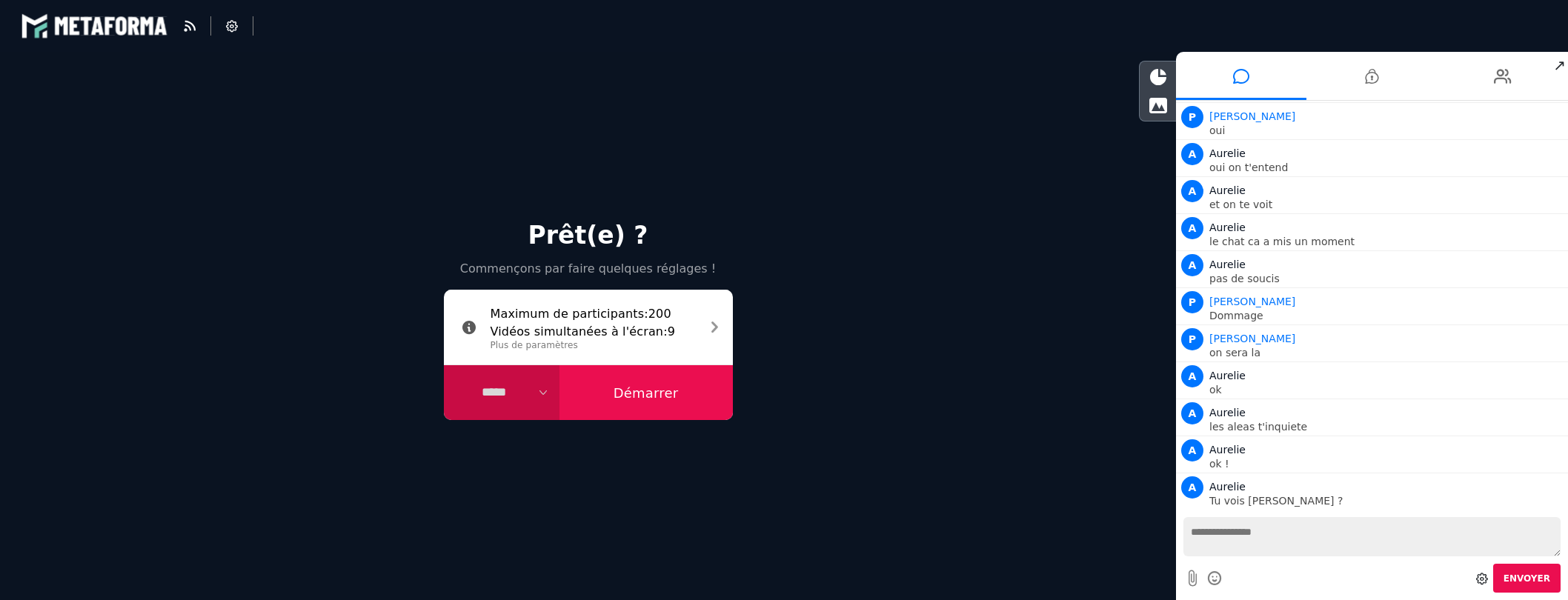
scroll to position [183, 0]
